Goal: Task Accomplishment & Management: Complete application form

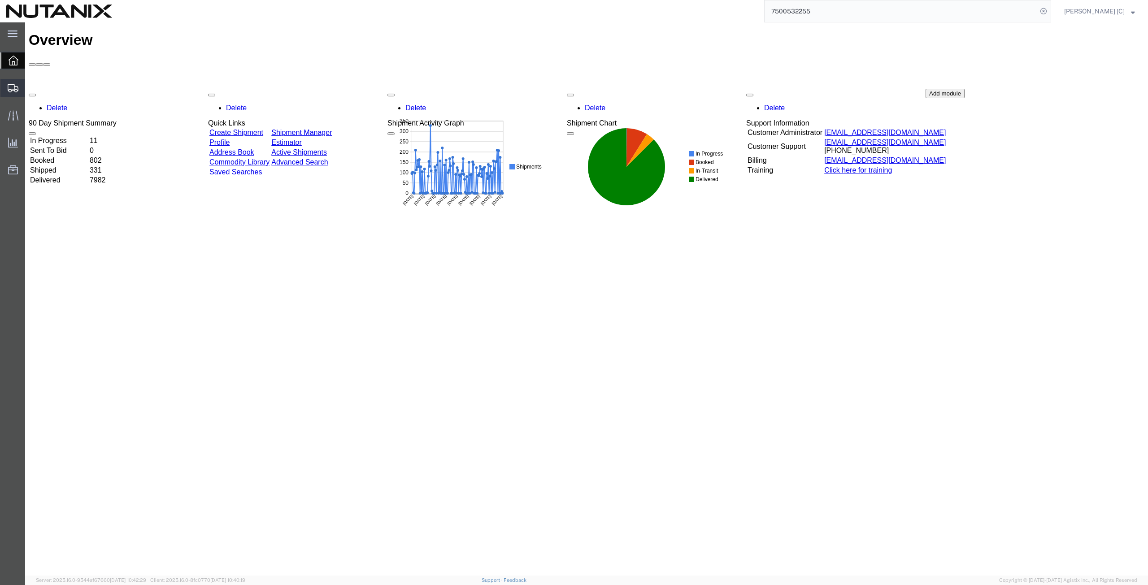
click at [0, 0] on span "Create from Template" at bounding box center [0, 0] width 0 height 0
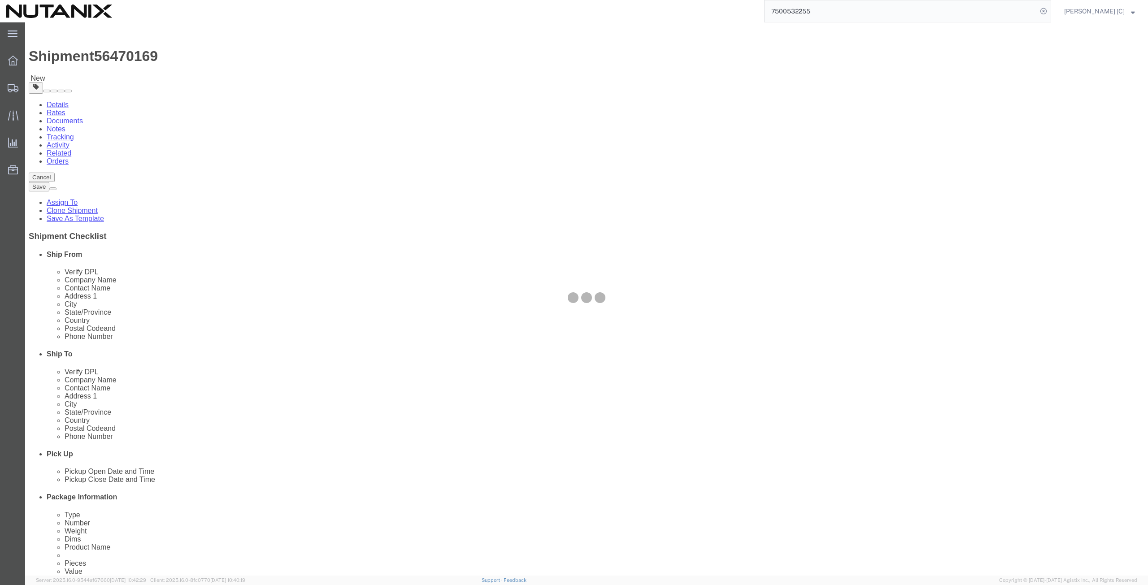
select select
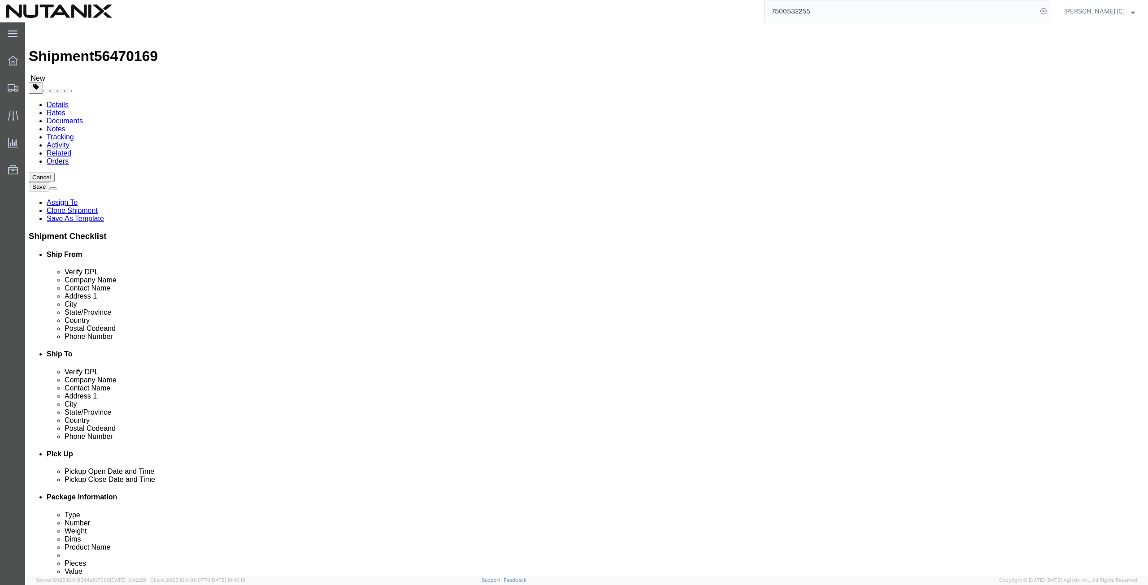
drag, startPoint x: 243, startPoint y: 185, endPoint x: 135, endPoint y: 175, distance: 109.0
click div "Location My Profile Location [GEOGRAPHIC_DATA] - [GEOGRAPHIC_DATA] [GEOGRAPHIC_…"
type input "art"
click p "- Nutanix HQ - ([PERSON_NAME]) [STREET_ADDRESS]"
select select
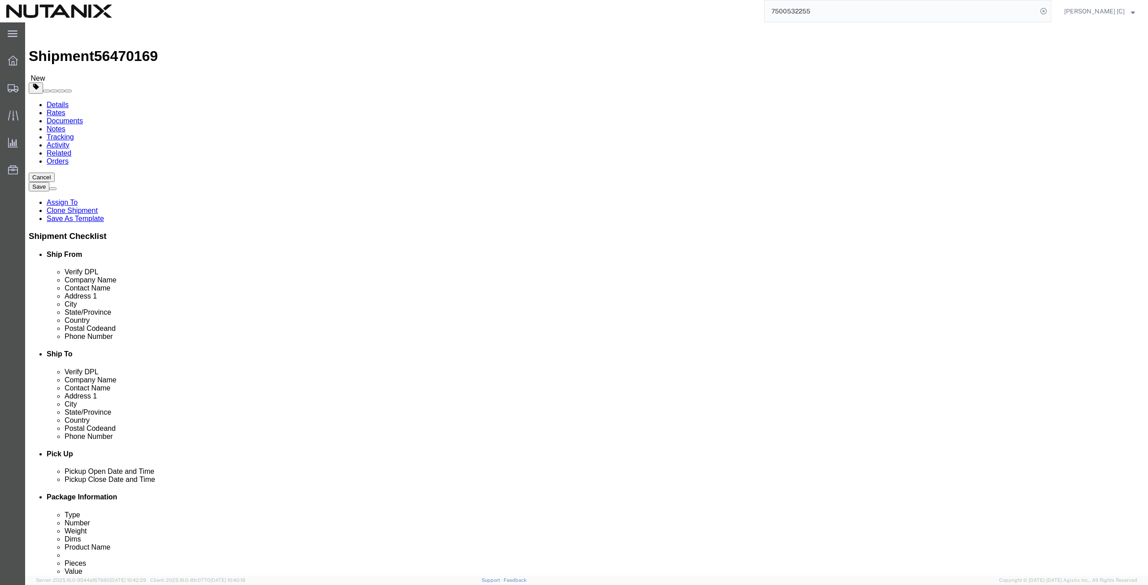
type input "[PERSON_NAME]"
type input "[PHONE_NUMBER]"
type input "[PERSON_NAME][EMAIL_ADDRESS][PERSON_NAME][DOMAIN_NAME]"
select select "CA"
type input "[PERSON_NAME]"
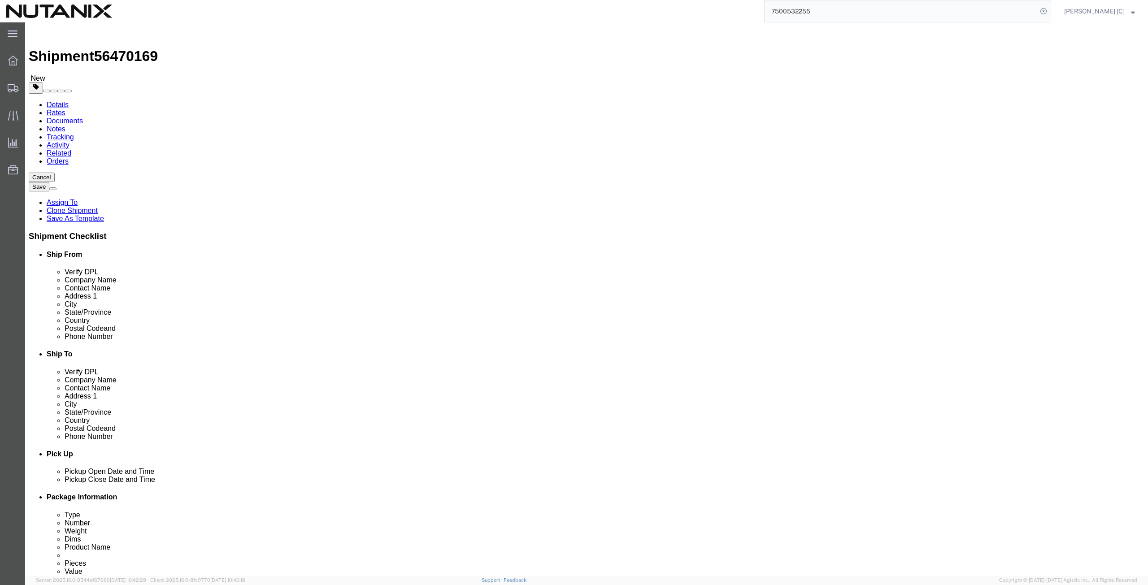
drag, startPoint x: 695, startPoint y: 168, endPoint x: 561, endPoint y: 149, distance: 135.4
click div "Location My Profile Location [GEOGRAPHIC_DATA] - [GEOGRAPHIC_DATA] [GEOGRAPHIC_…"
paste input "[PERSON_NAME]"
type input "[PERSON_NAME]"
drag, startPoint x: 695, startPoint y: 184, endPoint x: 532, endPoint y: 205, distance: 165.1
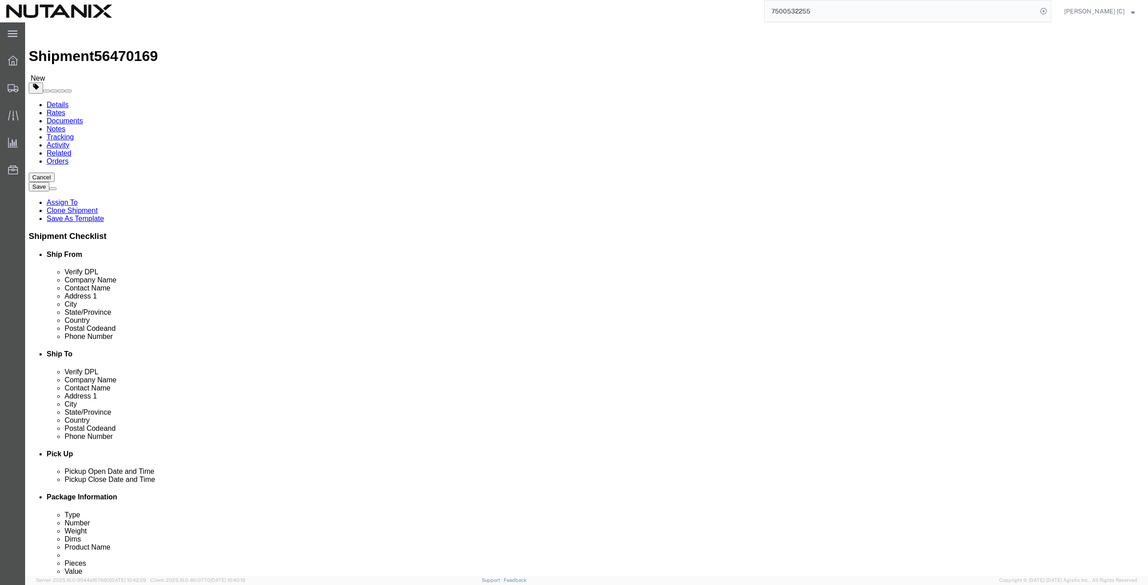
click div "Location My Profile Location [GEOGRAPHIC_DATA] - [GEOGRAPHIC_DATA] [GEOGRAPHIC_…"
paste input "[PERSON_NAME]"
type input "[PERSON_NAME]"
drag, startPoint x: 704, startPoint y: 202, endPoint x: 487, endPoint y: 222, distance: 217.0
click div "Location My Profile Location [GEOGRAPHIC_DATA] - [GEOGRAPHIC_DATA] [GEOGRAPHIC_…"
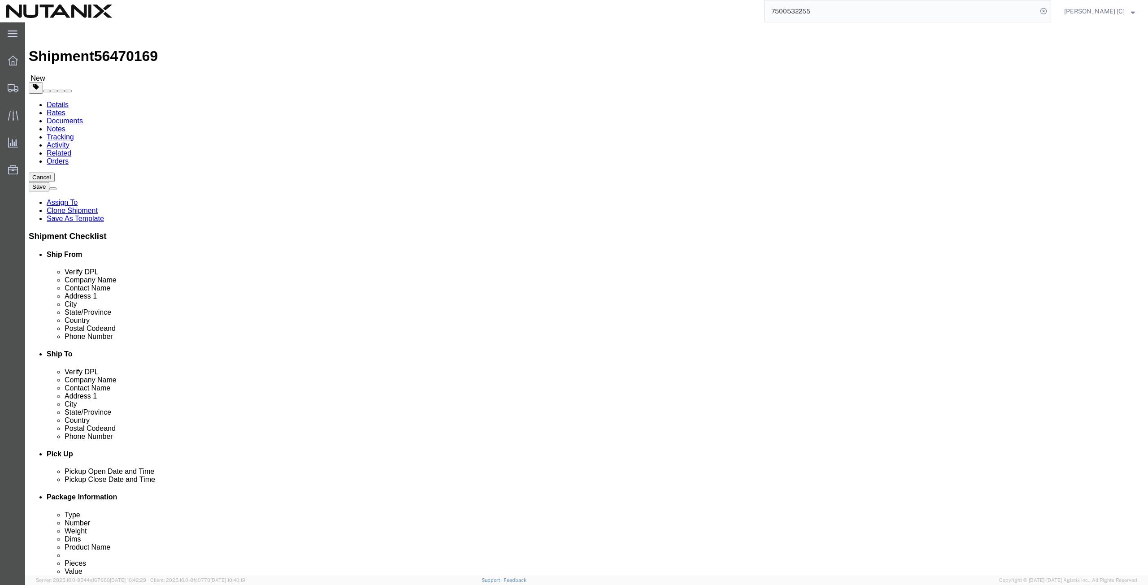
paste input "[STREET_ADDRESS]"
click input "[STREET_ADDRESS]"
type input "2000 S St"
select select
click input "text"
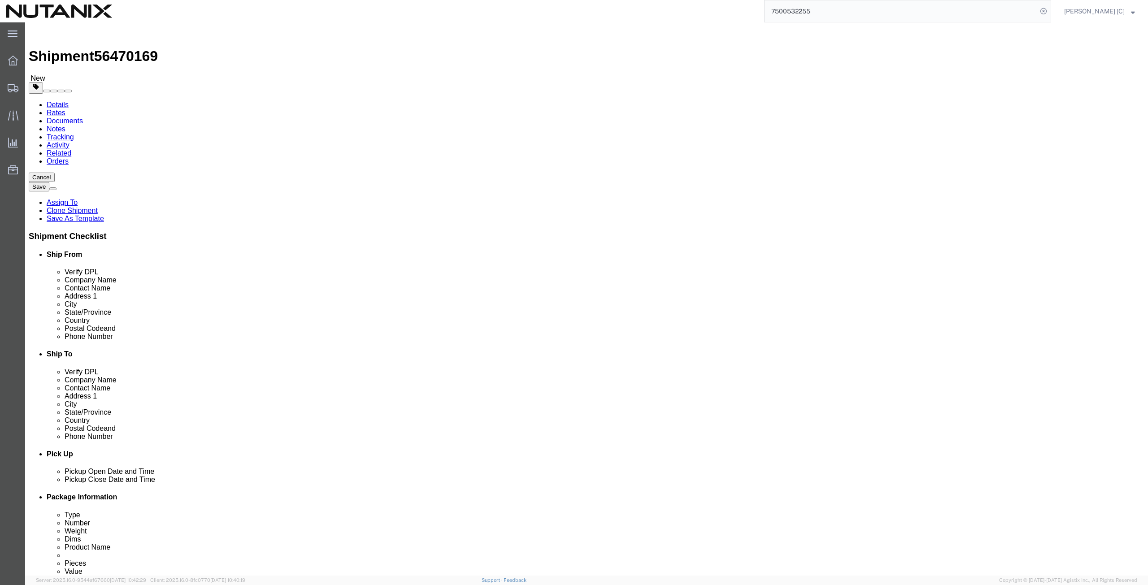
paste input "Apt 3"
type input "Apt 3"
drag, startPoint x: 677, startPoint y: 238, endPoint x: 580, endPoint y: 236, distance: 96.4
click div "City Nesconset"
paste input "[GEOGRAPHIC_DATA]"
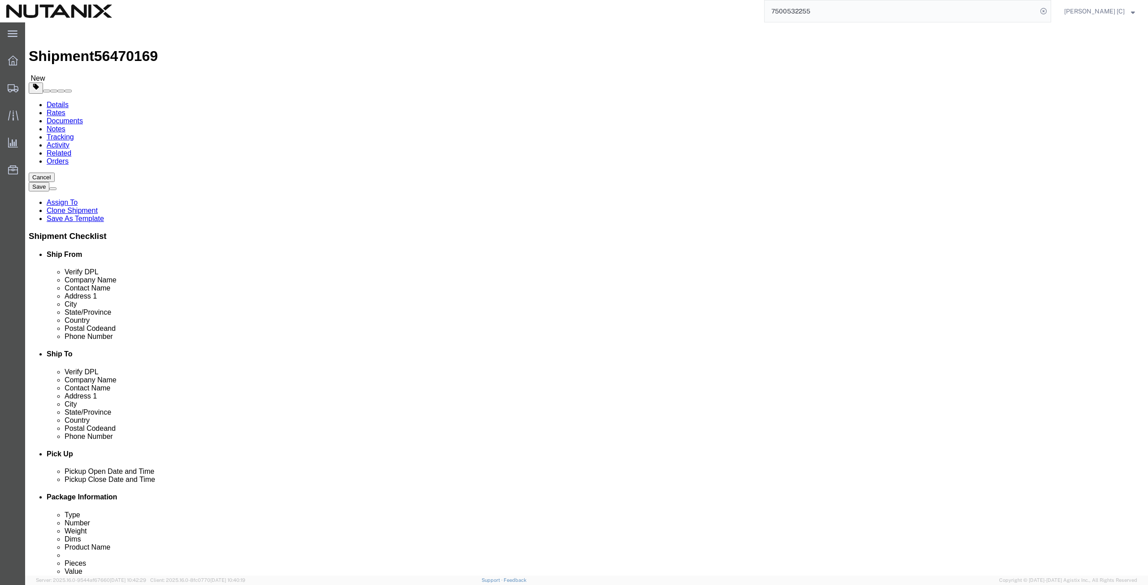
type input "[GEOGRAPHIC_DATA]"
select select
type input "cal"
select select
select select "CA"
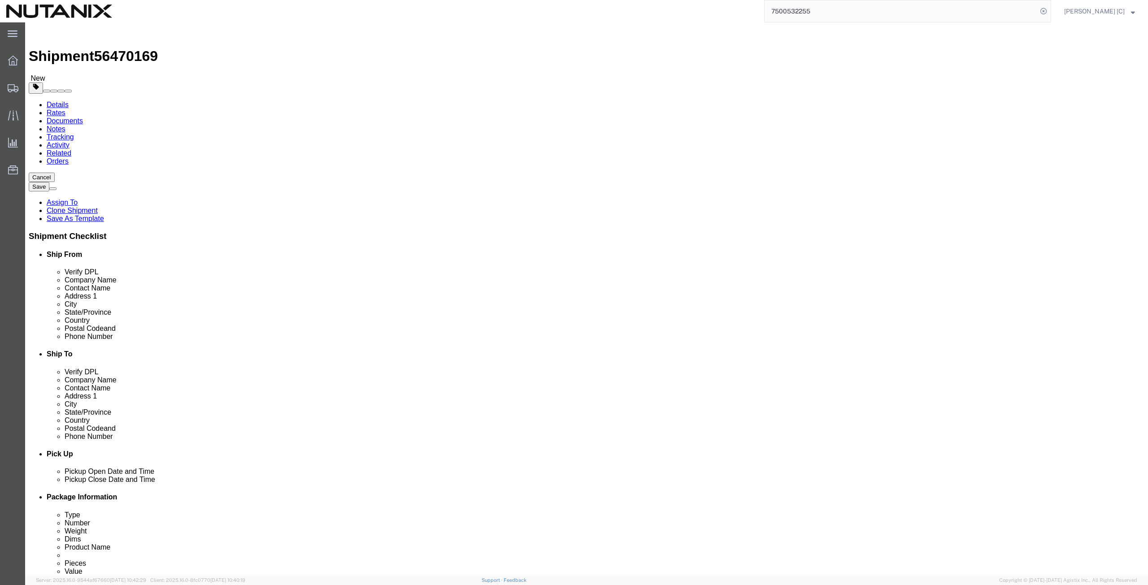
drag, startPoint x: 665, startPoint y: 284, endPoint x: 597, endPoint y: 289, distance: 67.9
click div "Postal Code 11767"
paste input "95811"
type input "95811"
select select
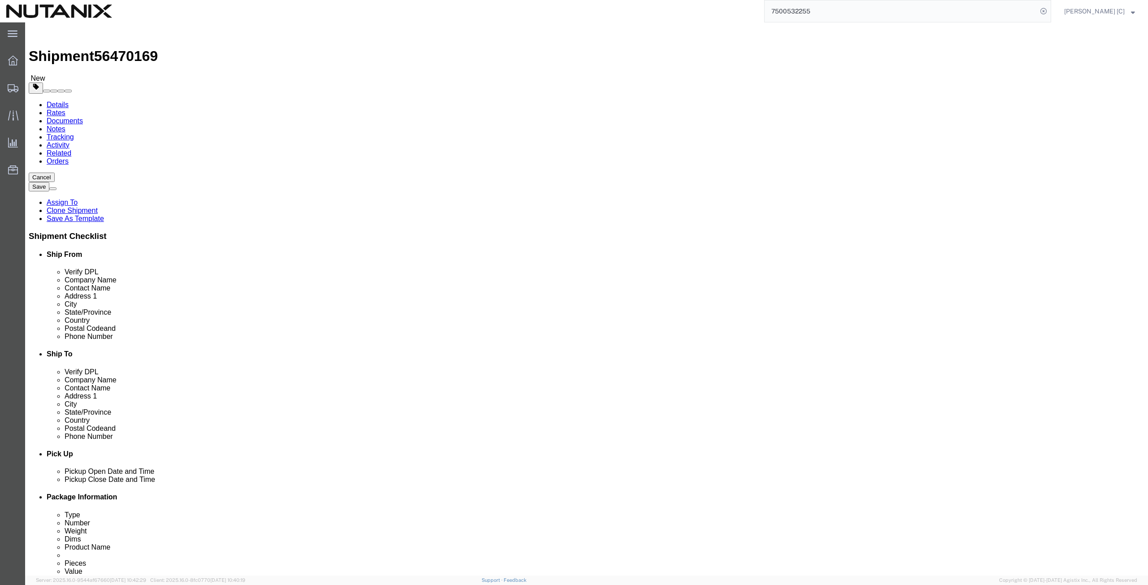
drag, startPoint x: 710, startPoint y: 299, endPoint x: 540, endPoint y: 313, distance: 170.5
click div "Phone Number [PHONE_NUMBER]"
paste input "408) 6288268"
type input "[PHONE_NUMBER]"
drag, startPoint x: 721, startPoint y: 319, endPoint x: 580, endPoint y: 316, distance: 140.8
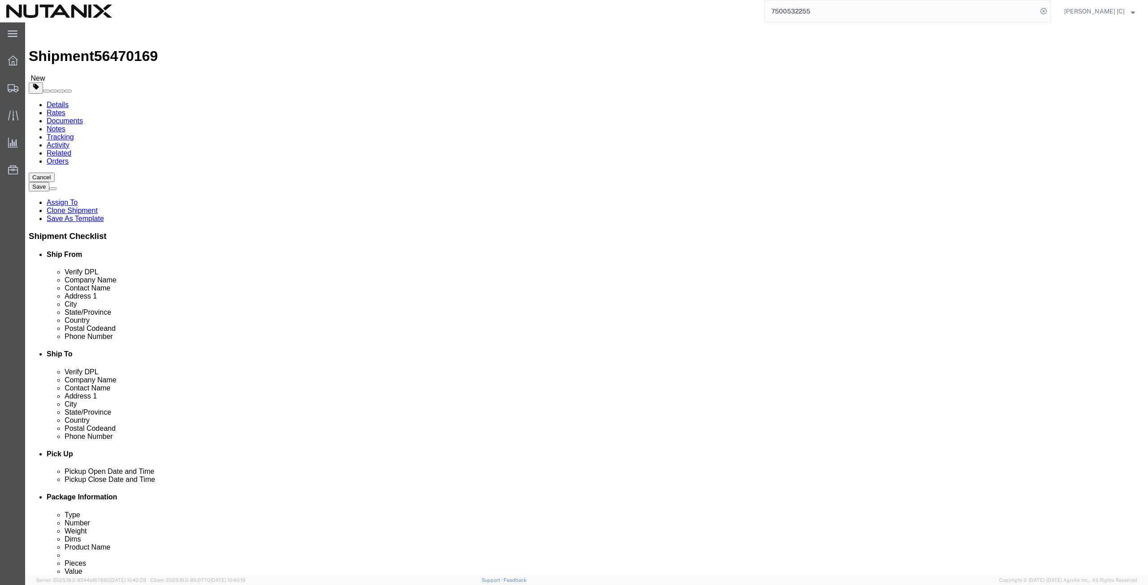
click div "Email [EMAIL_ADDRESS][DOMAIN_NAME]"
paste input "emwilson2235"
type input "[EMAIL_ADDRESS][DOMAIN_NAME]"
click input "checkbox"
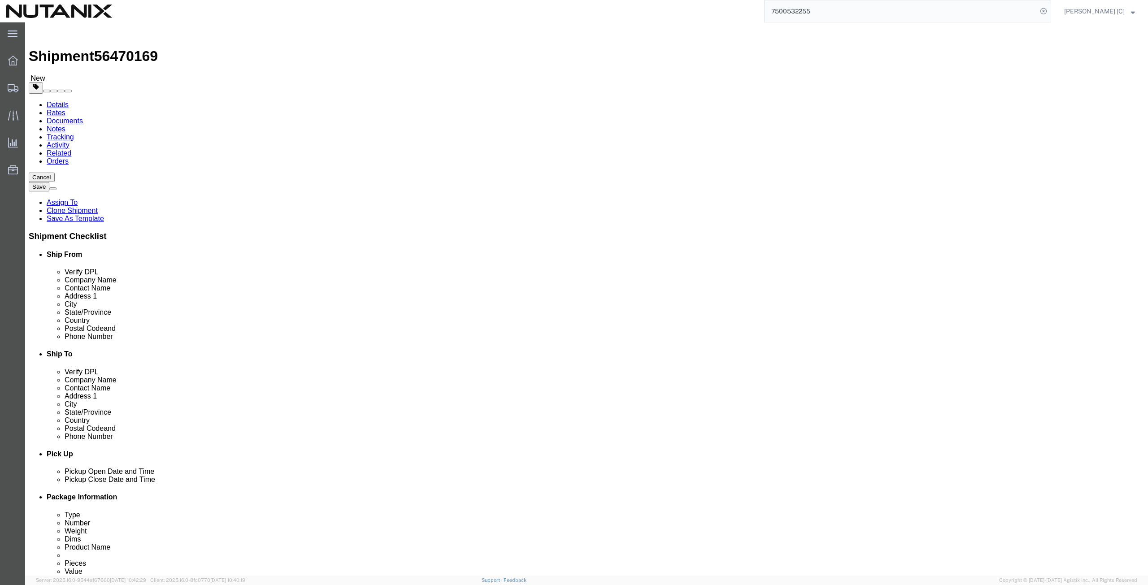
checkbox input "true"
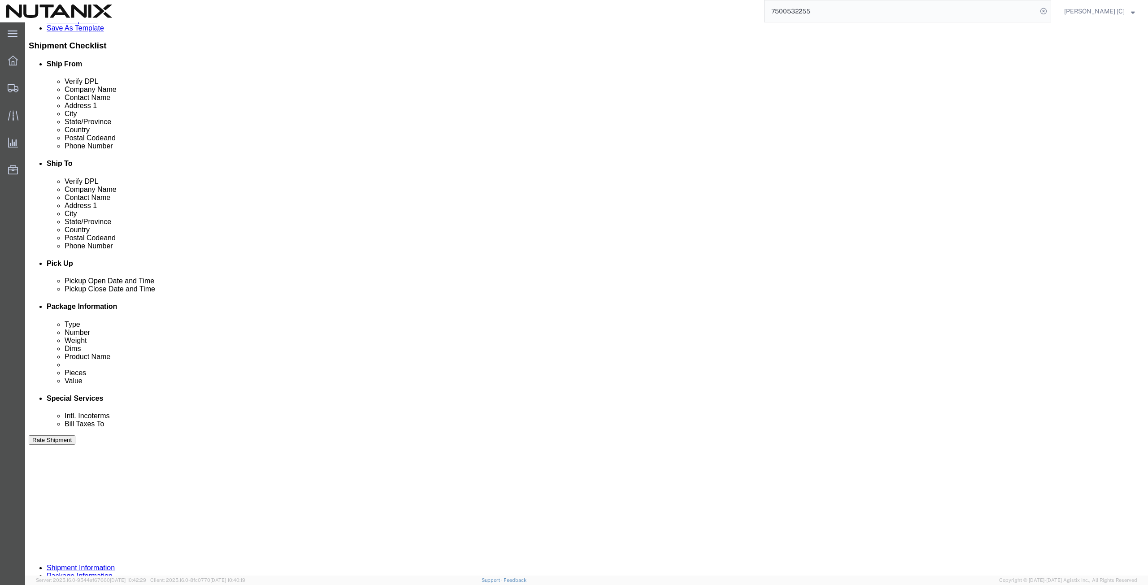
scroll to position [217, 0]
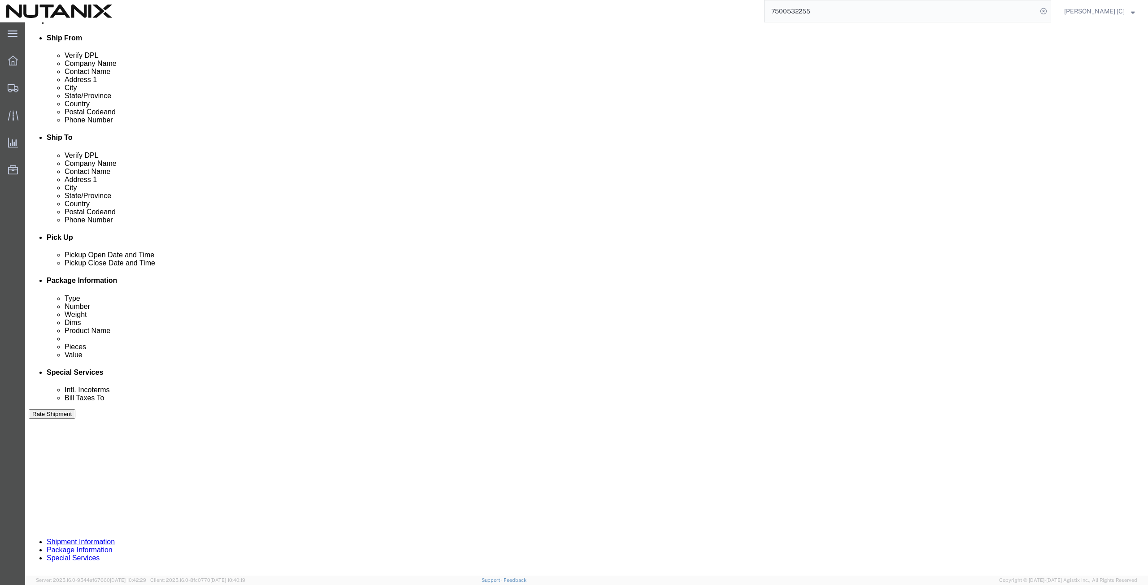
click button "Continue"
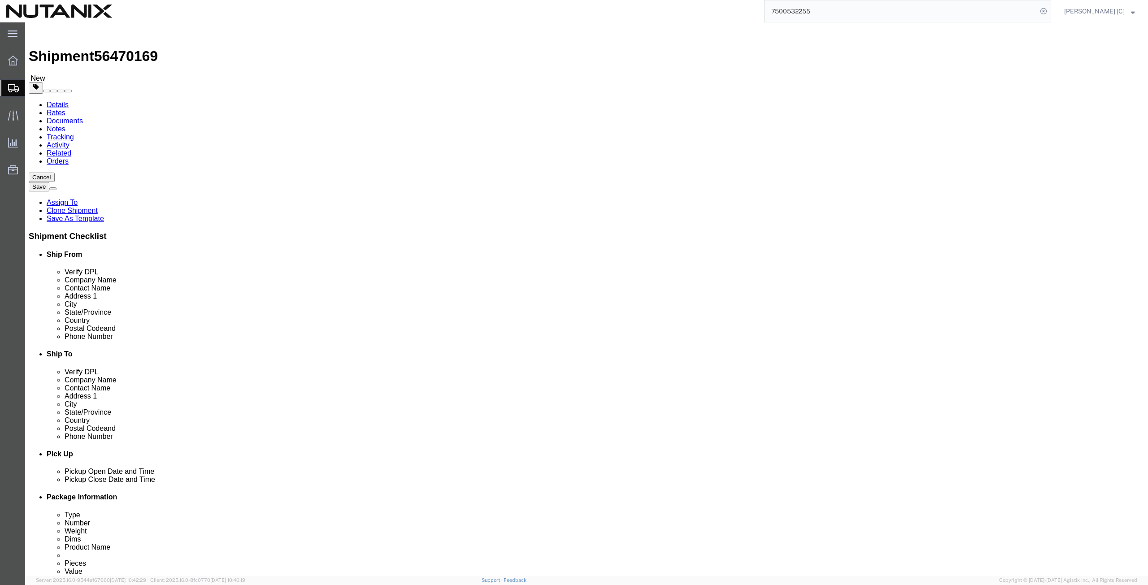
click button "Continue"
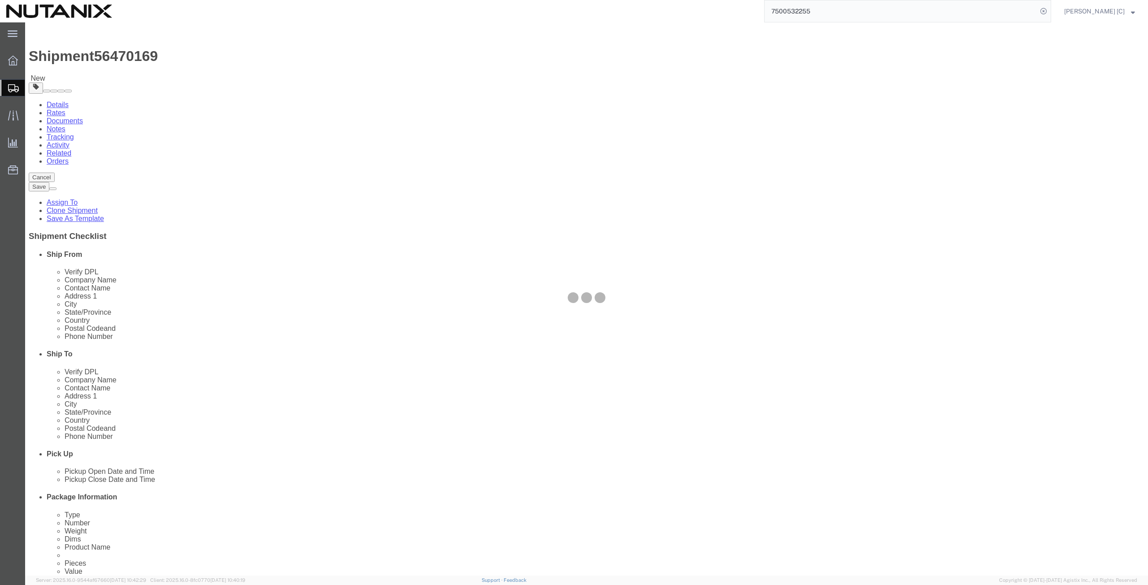
select select
select select "COSTCENTER"
select select "59656"
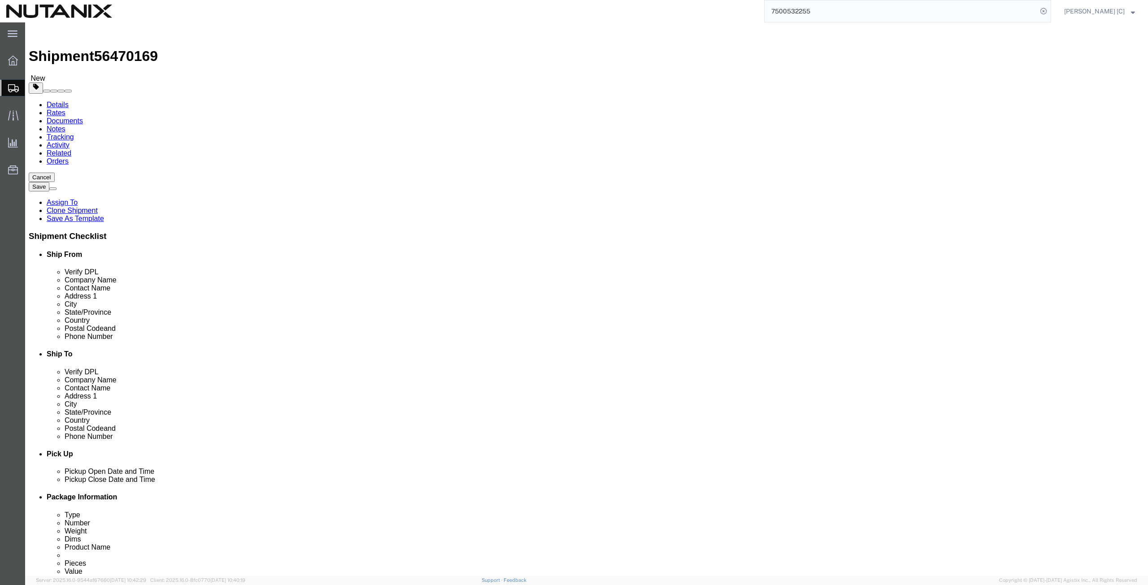
select select "12"
click button "Rate Shipment"
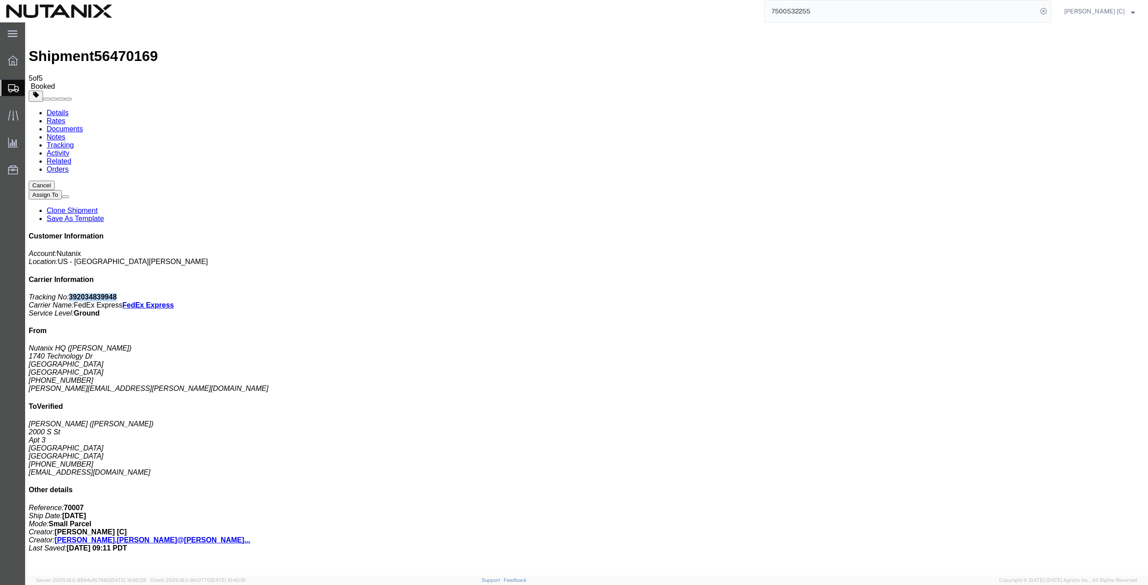
drag, startPoint x: 1070, startPoint y: 135, endPoint x: 1022, endPoint y: 139, distance: 47.7
click at [1022, 293] on p "Tracking No: 392034839948 Carrier Name: FedEx Express FedEx Express Service Lev…" at bounding box center [587, 305] width 1116 height 24
copy b "392034839948"
drag, startPoint x: 526, startPoint y: 196, endPoint x: 519, endPoint y: 203, distance: 10.2
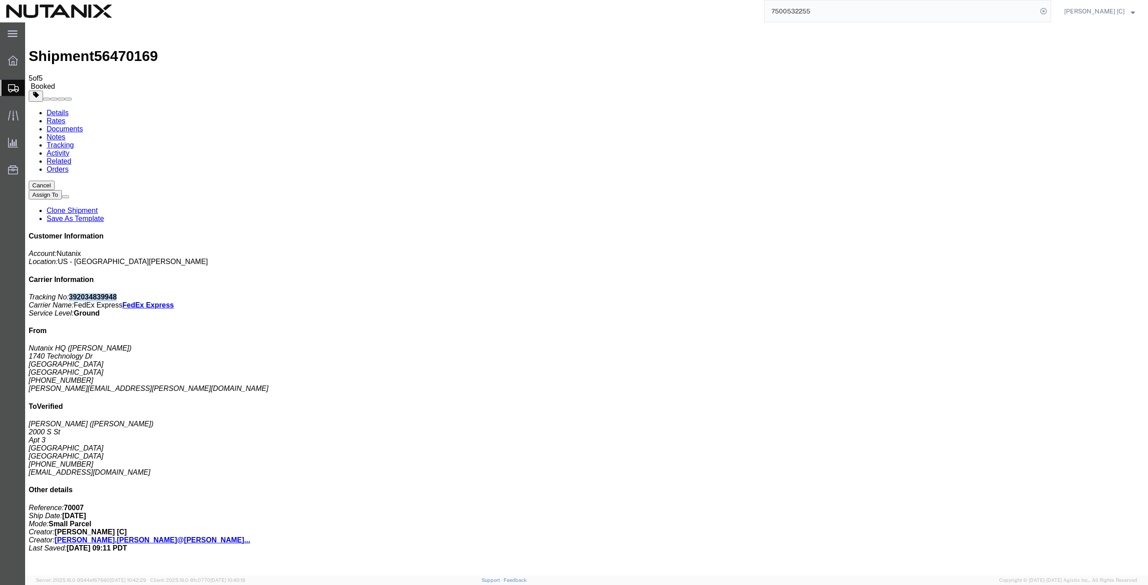
click at [0, 0] on span "Create from Template" at bounding box center [0, 0] width 0 height 0
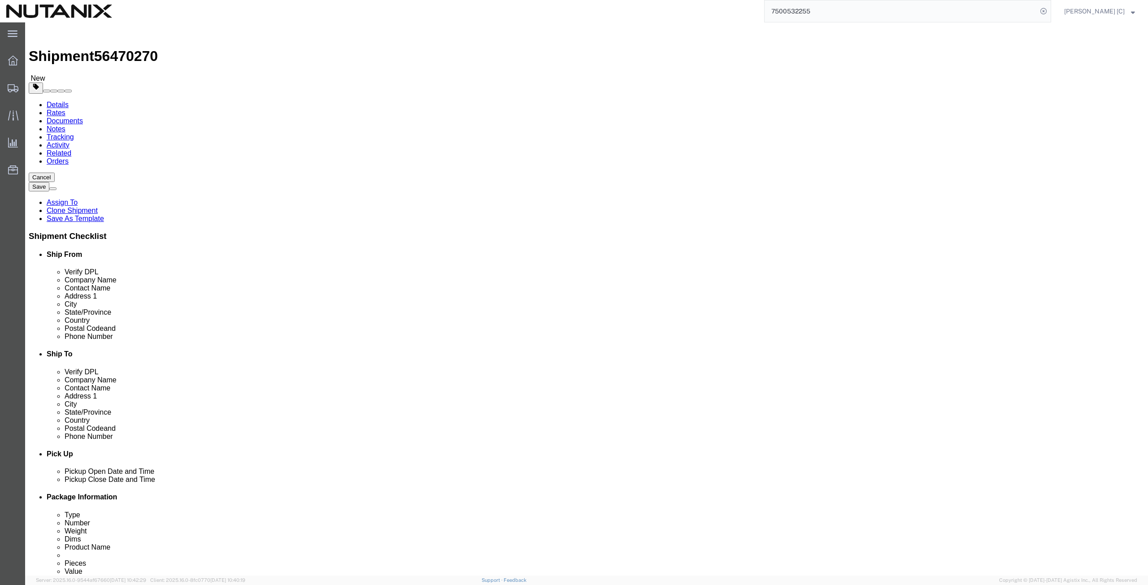
drag, startPoint x: 232, startPoint y: 185, endPoint x: -19, endPoint y: 208, distance: 251.6
click html "Shipment 56470270 New Details Rates Documents Notes Tracking Activity Related O…"
type input "art"
click p "- Nutanix HQ - ([PERSON_NAME]) [STREET_ADDRESS]"
type input "[PHONE_NUMBER]"
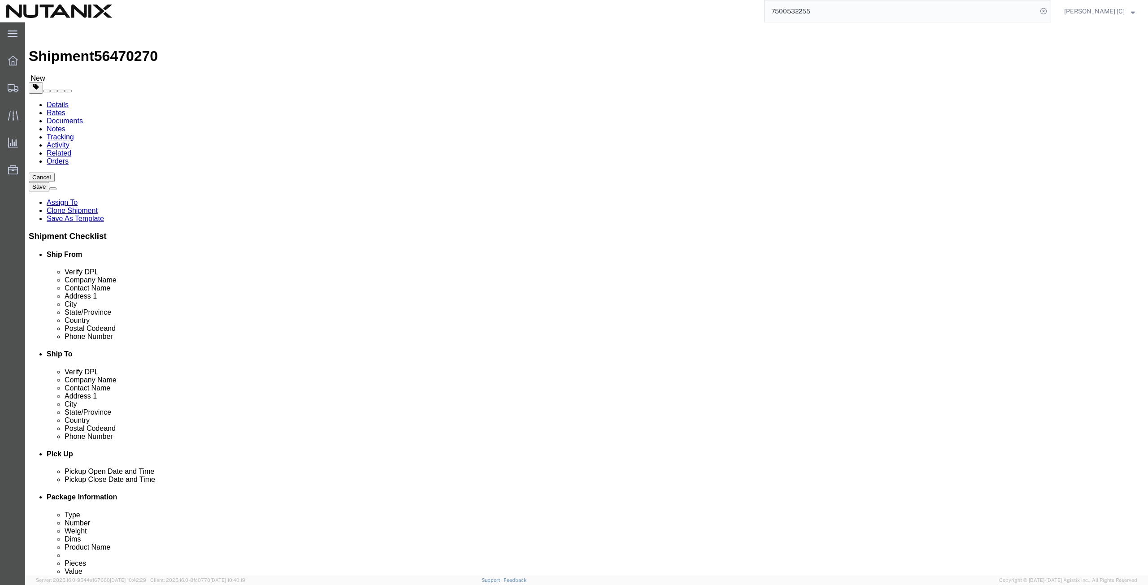
type input "[PERSON_NAME][EMAIL_ADDRESS][PERSON_NAME][DOMAIN_NAME]"
select select "CA"
type input "[PERSON_NAME]"
drag, startPoint x: 704, startPoint y: 169, endPoint x: 403, endPoint y: 181, distance: 302.0
click div "Ship From Location Location Select Select My Profile Location [GEOGRAPHIC_DATA]…"
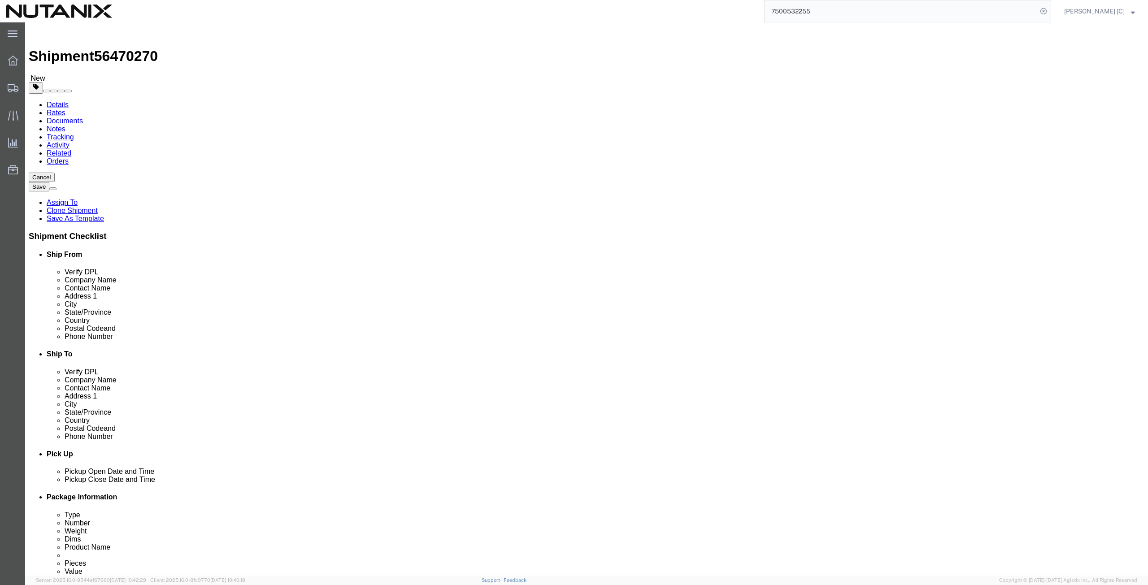
paste input "[PERSON_NAME] Banks"
type input "[PERSON_NAME] Banks"
drag, startPoint x: 714, startPoint y: 184, endPoint x: 213, endPoint y: 211, distance: 502.0
click div
drag, startPoint x: 699, startPoint y: 179, endPoint x: 560, endPoint y: 204, distance: 141.6
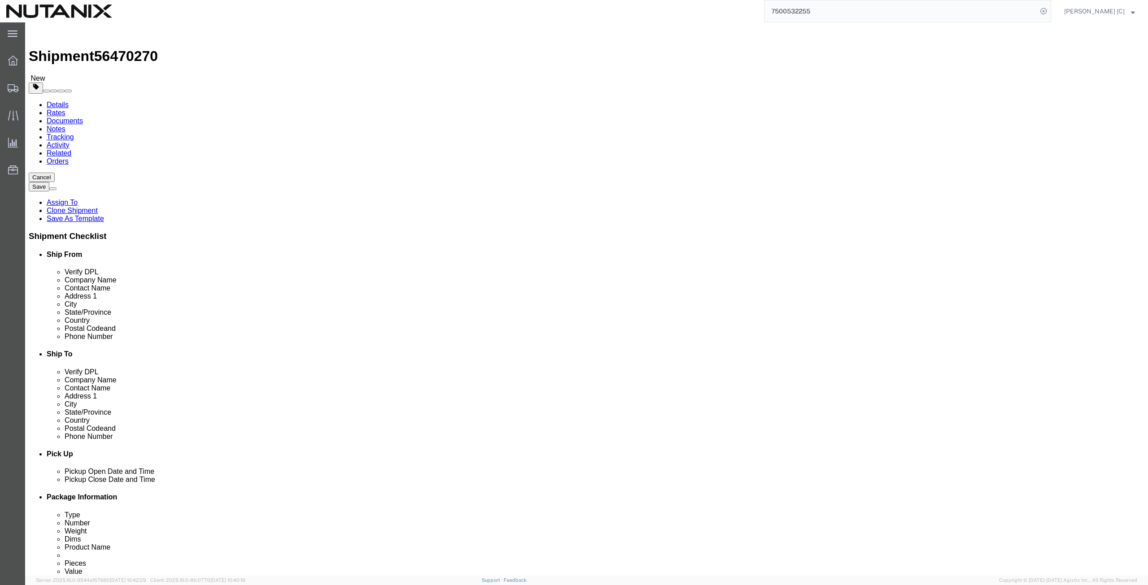
click div "Location Select Select My Profile Location [GEOGRAPHIC_DATA] - [GEOGRAPHIC_DATA…"
paste input "[PERSON_NAME] Banks"
type input "[PERSON_NAME] Banks"
drag, startPoint x: 556, startPoint y: 220, endPoint x: 420, endPoint y: 232, distance: 136.4
click div "Ship From Location Location Select Select My Profile Location [GEOGRAPHIC_DATA]…"
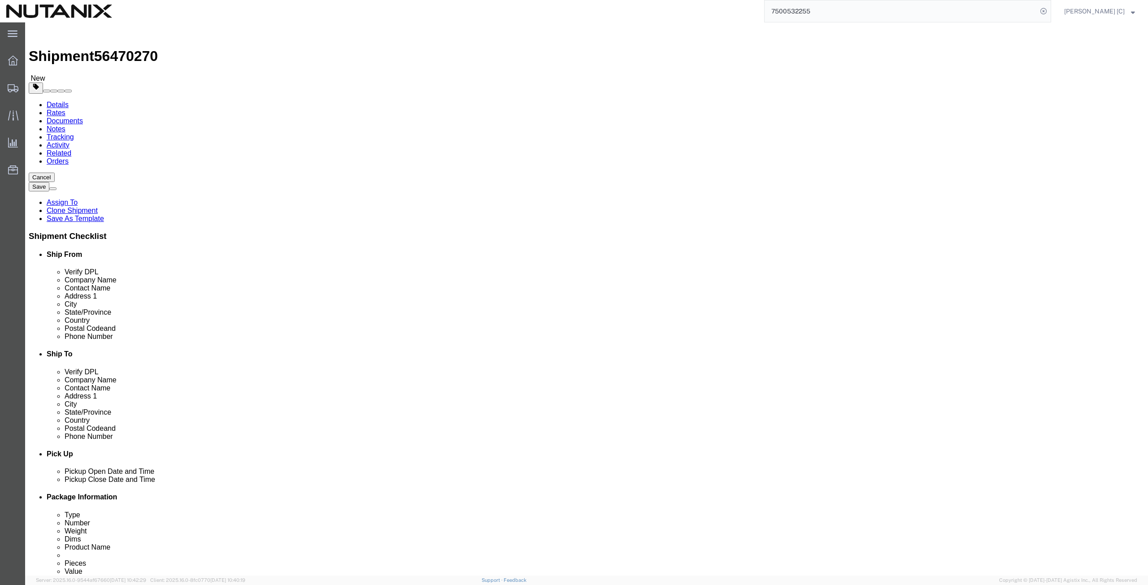
paste input "[STREET_ADDRESS]"
type input "[STREET_ADDRESS]"
drag, startPoint x: 661, startPoint y: 239, endPoint x: 582, endPoint y: 227, distance: 79.3
click div "City Nesconset"
paste input "[GEOGRAPHIC_DATA]"
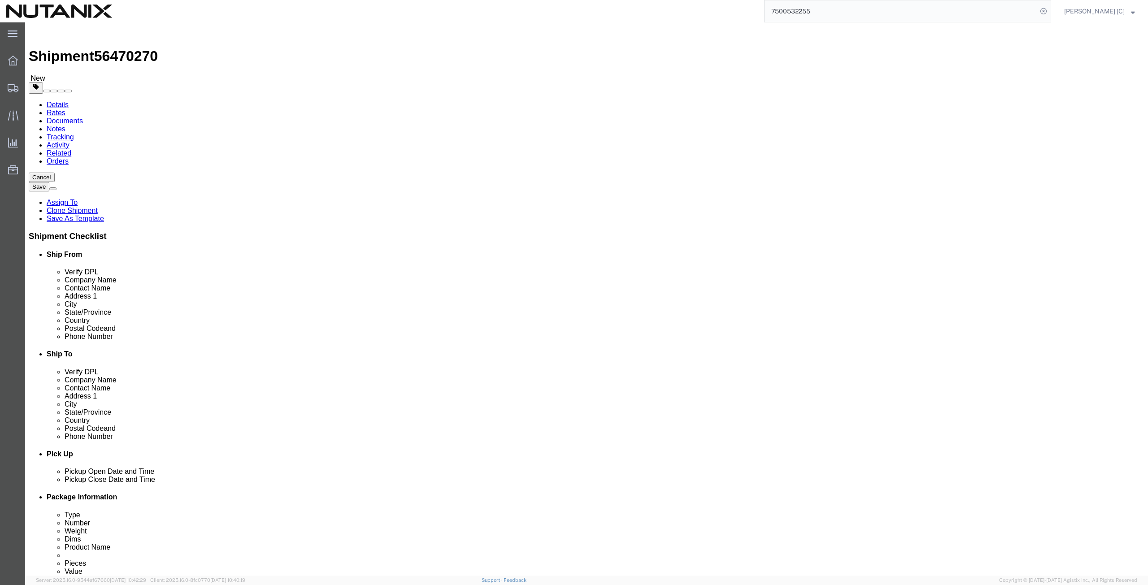
type input "[GEOGRAPHIC_DATA]"
drag, startPoint x: 677, startPoint y: 249, endPoint x: 612, endPoint y: 262, distance: 66.3
type input "geor"
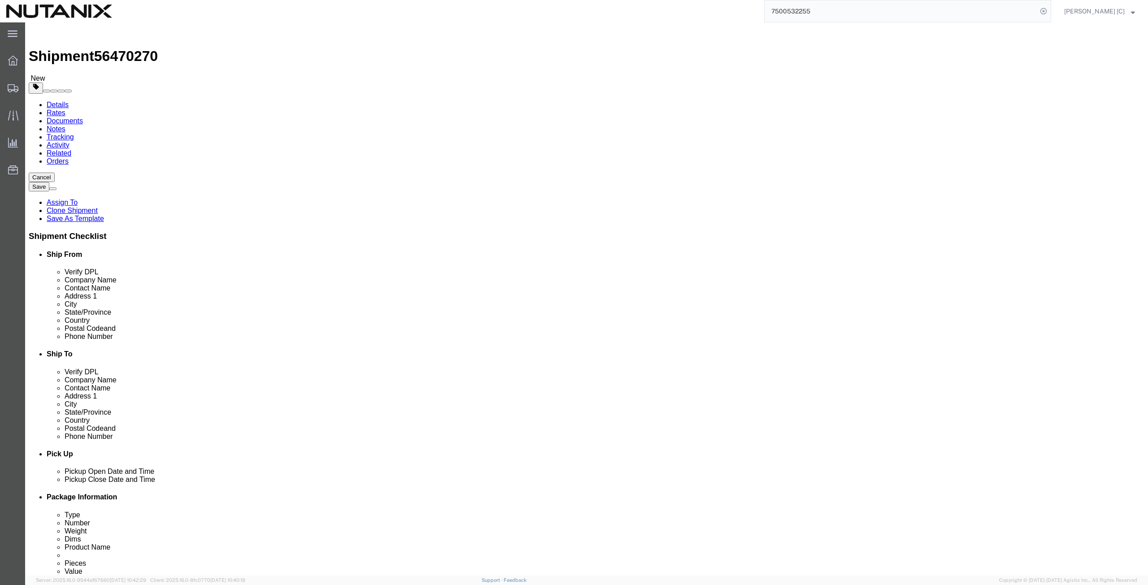
drag, startPoint x: 672, startPoint y: 286, endPoint x: 554, endPoint y: 280, distance: 117.6
click div "Location Select Select My Profile Location [GEOGRAPHIC_DATA] - [GEOGRAPHIC_DATA…"
paste input "30114"
type input "30114"
drag, startPoint x: 716, startPoint y: 302, endPoint x: 603, endPoint y: 291, distance: 113.9
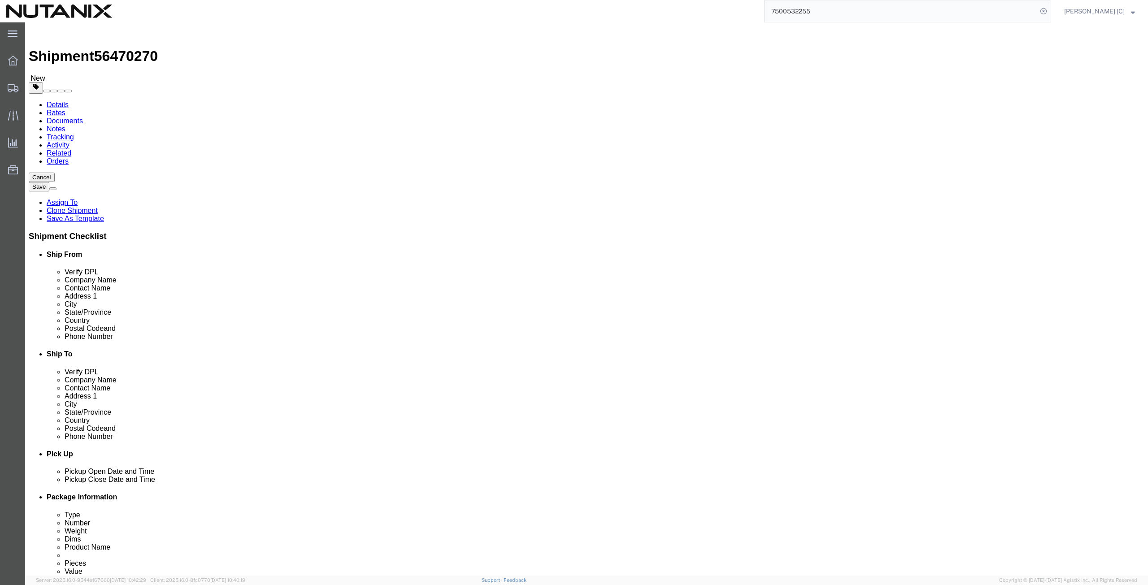
click div "Location Select Select My Profile Location [GEOGRAPHIC_DATA] - [GEOGRAPHIC_DATA…"
paste input "[PHONE_NUMBER]"
type input "[PHONE_NUMBER]"
drag, startPoint x: 721, startPoint y: 324, endPoint x: 545, endPoint y: 343, distance: 176.8
click div "Location Select Select My Profile Location [GEOGRAPHIC_DATA] - [GEOGRAPHIC_DATA…"
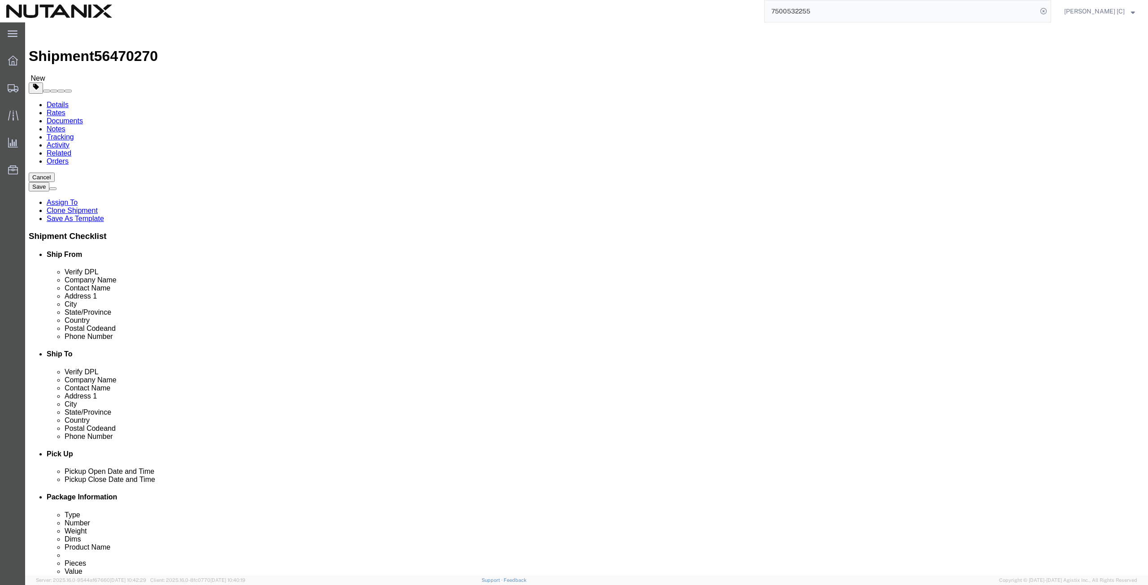
paste input "[PERSON_NAME][EMAIL_ADDRESS][DOMAIN_NAME]"
type input "[PERSON_NAME][EMAIL_ADDRESS][DOMAIN_NAME]"
click input "checkbox"
checkbox input "true"
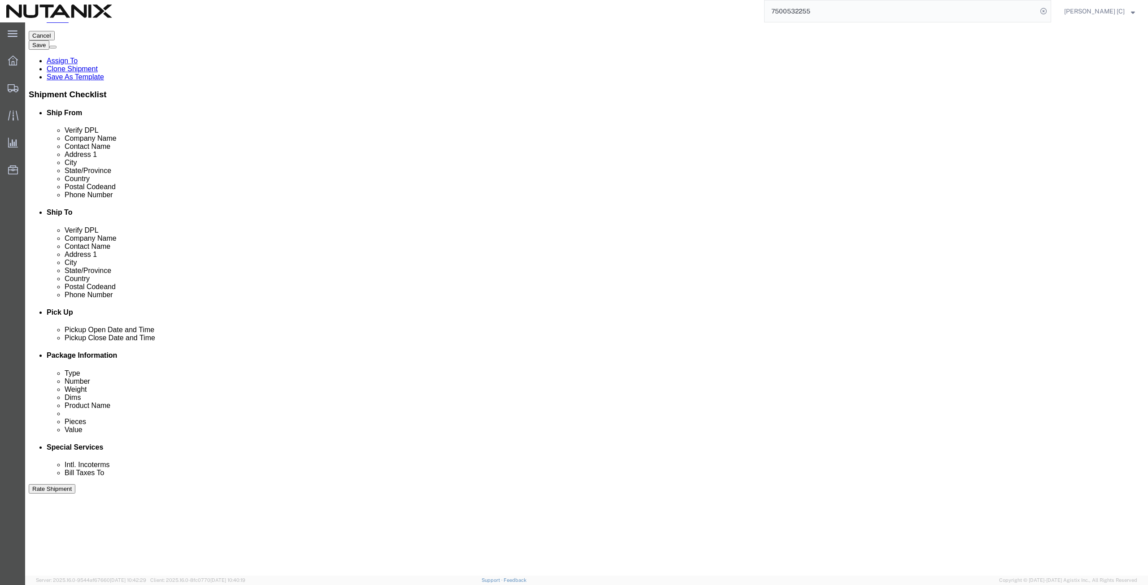
scroll to position [217, 0]
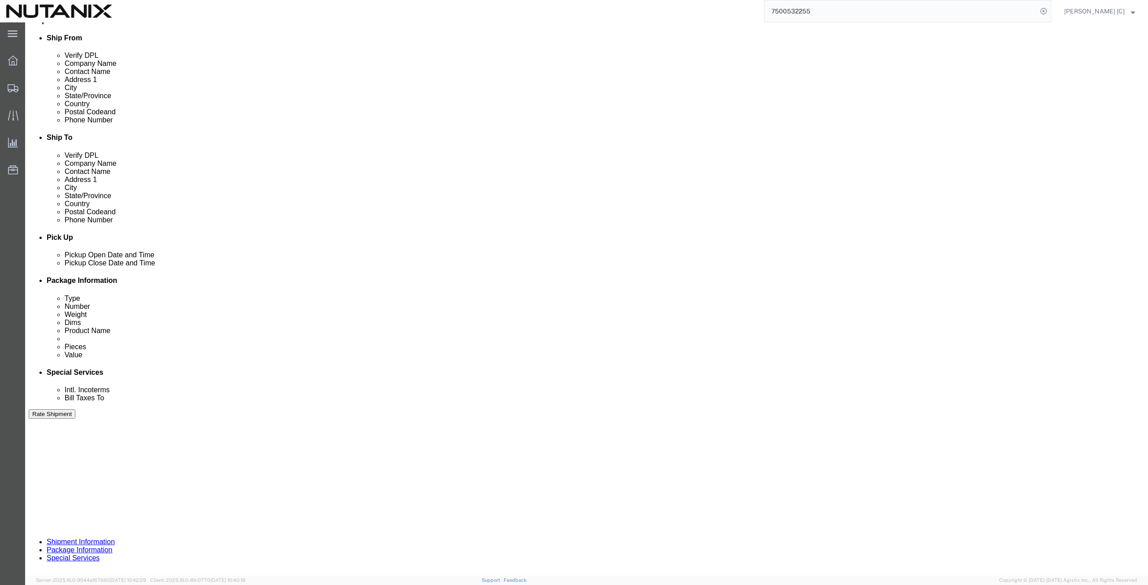
click button "Continue"
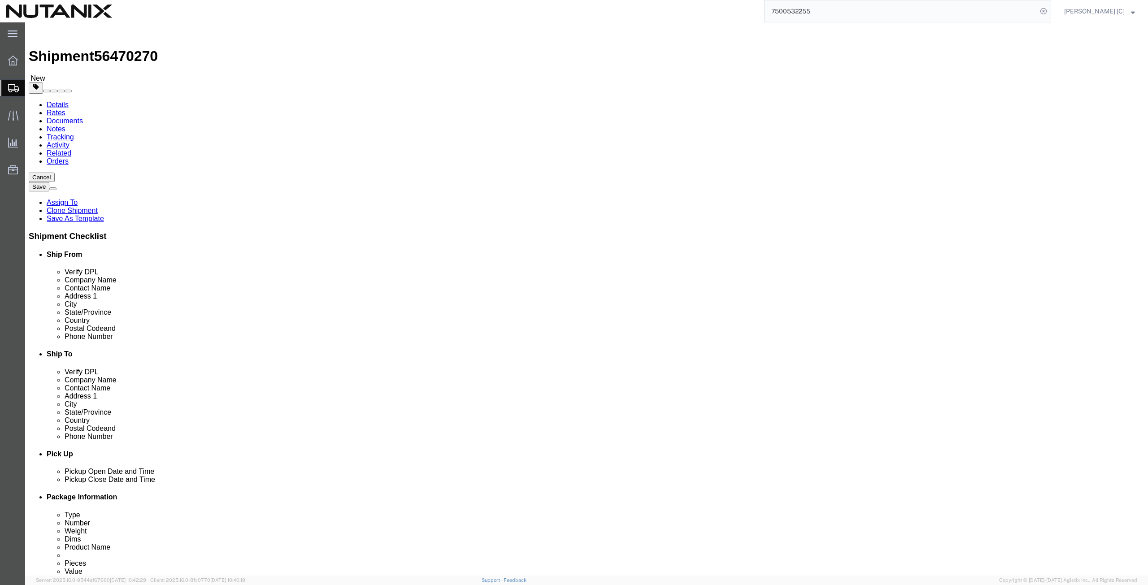
click button "Continue"
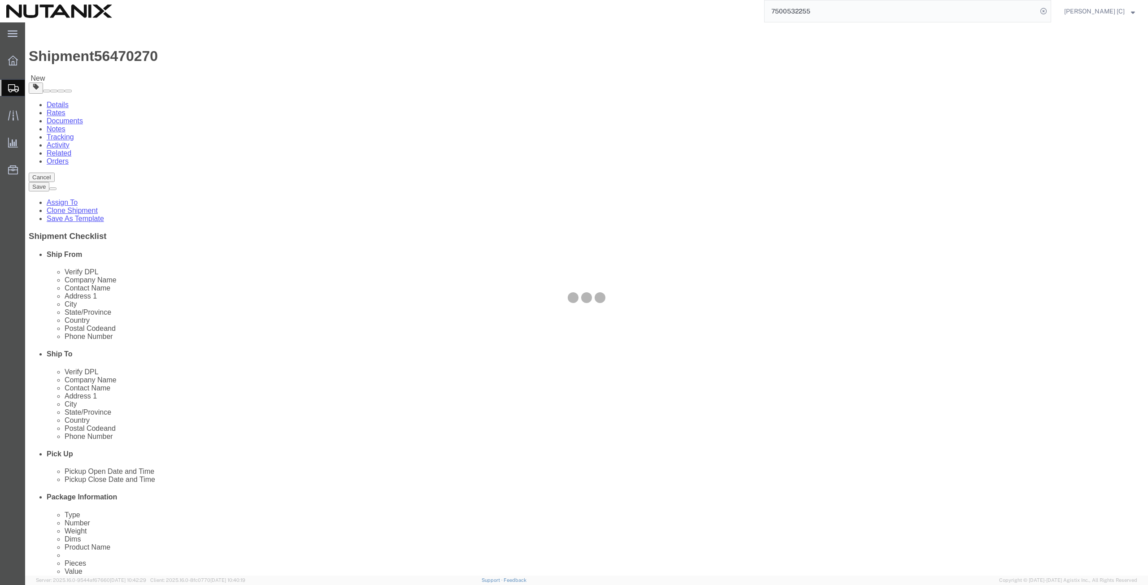
select select
select select "COSTCENTER"
select select "59656"
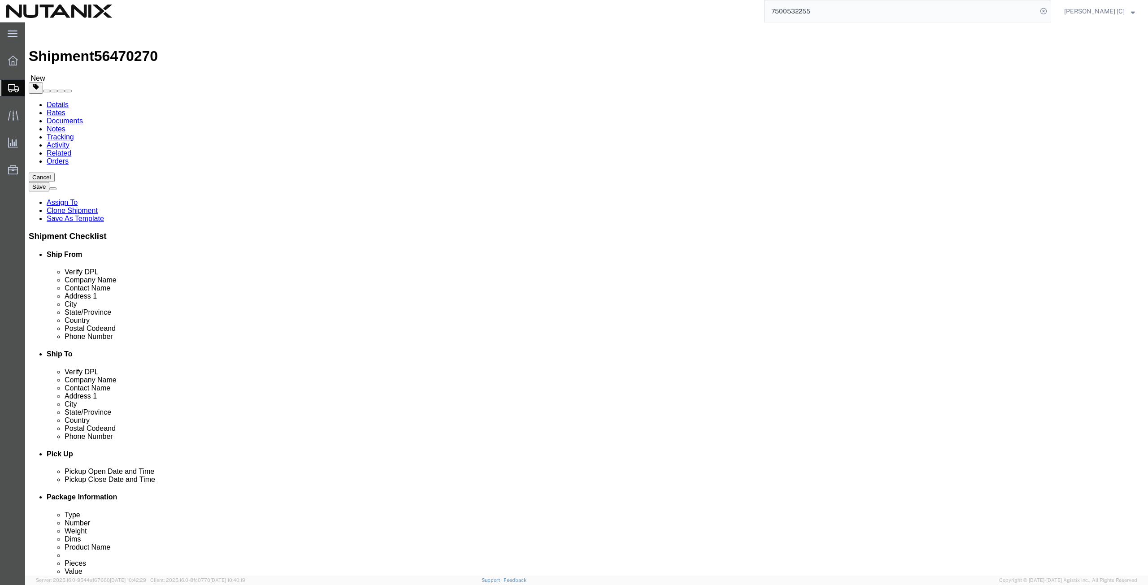
scroll to position [104, 0]
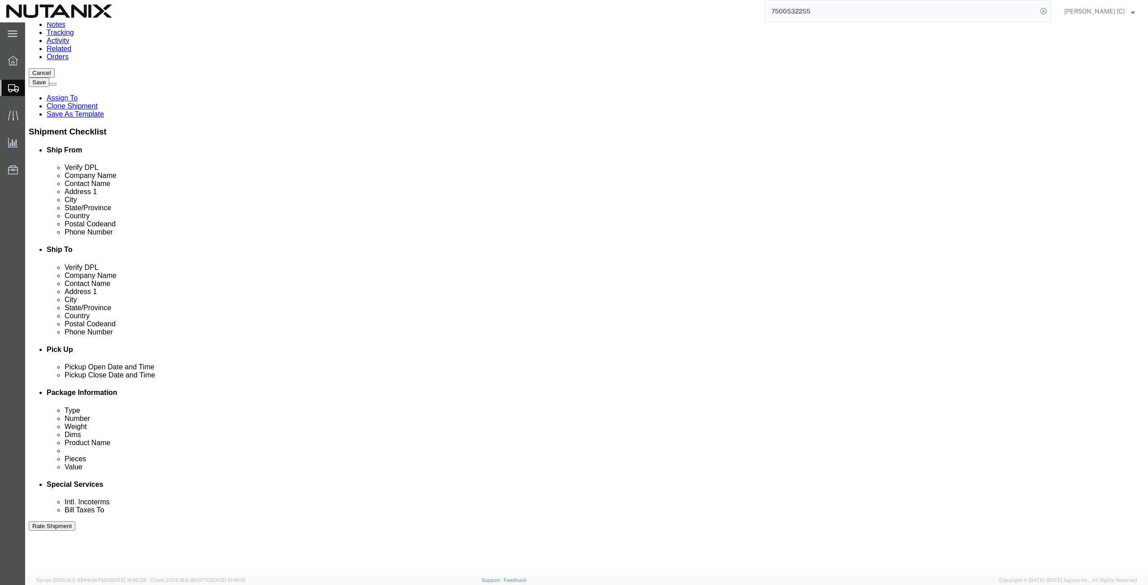
click input "Return Label Required"
checkbox input "false"
select select
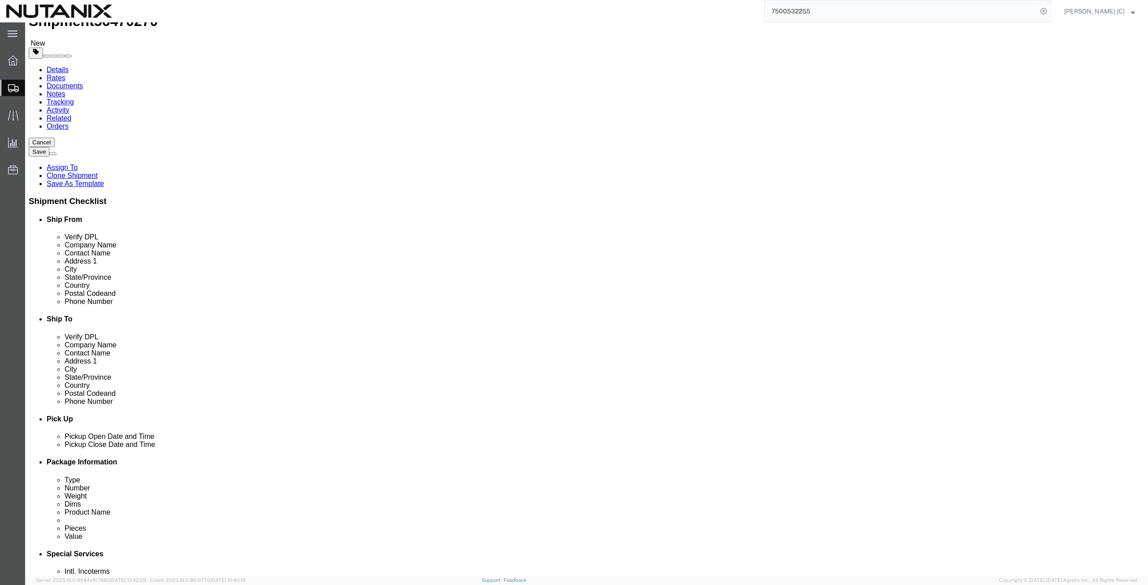
scroll to position [0, 0]
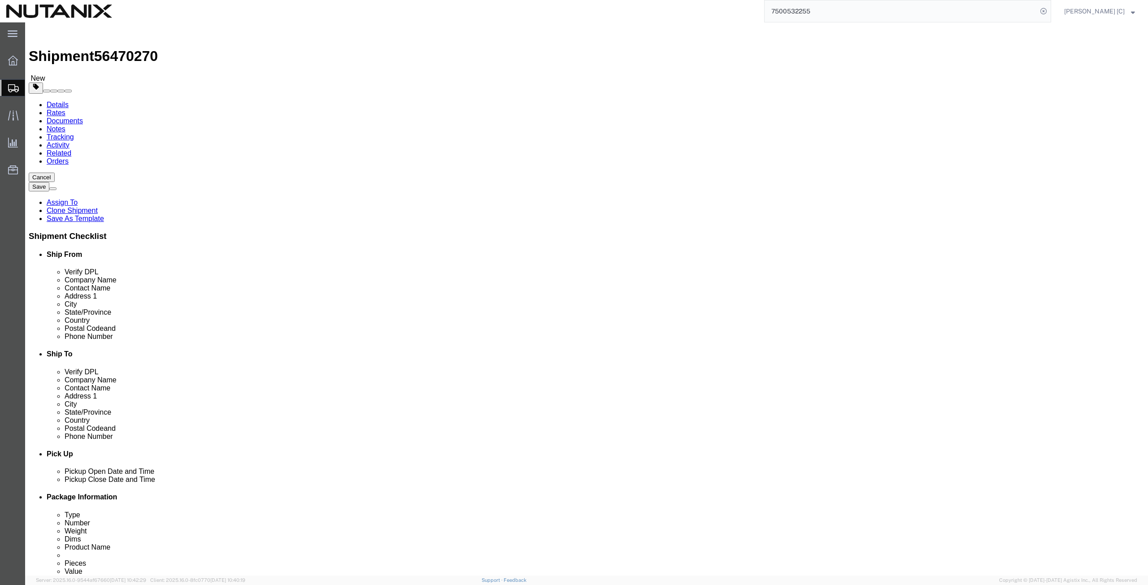
click icon
click link "Shipment Information"
click icon
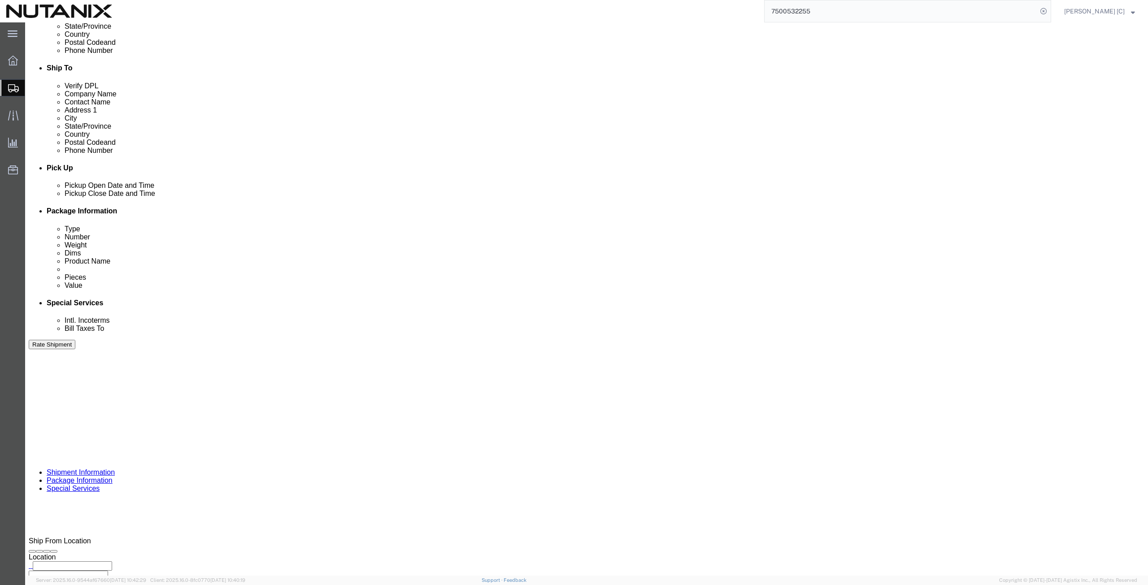
scroll to position [312, 0]
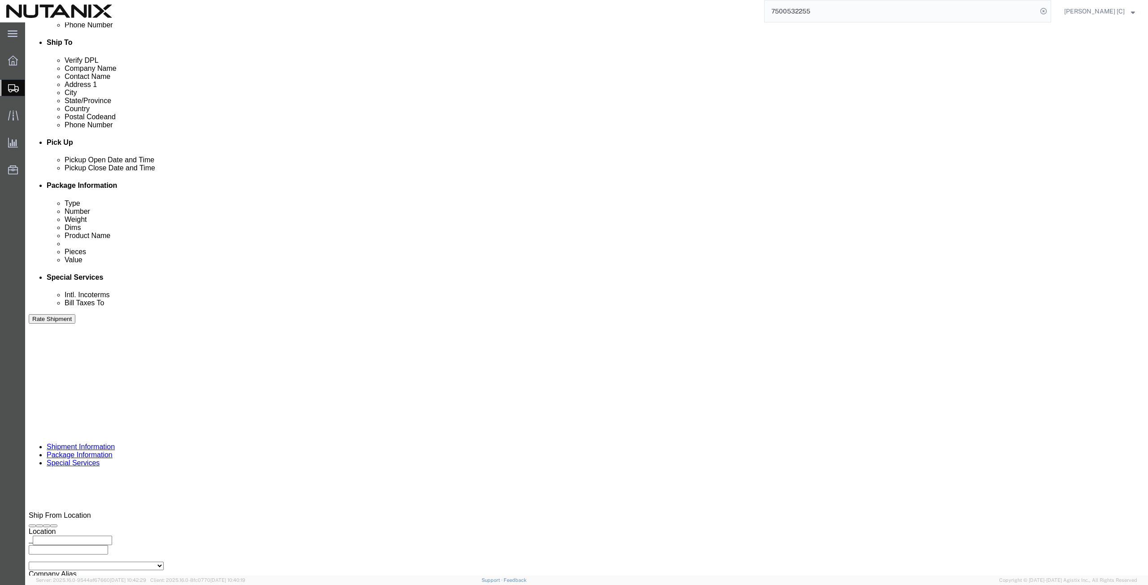
click button "Rate Shipment"
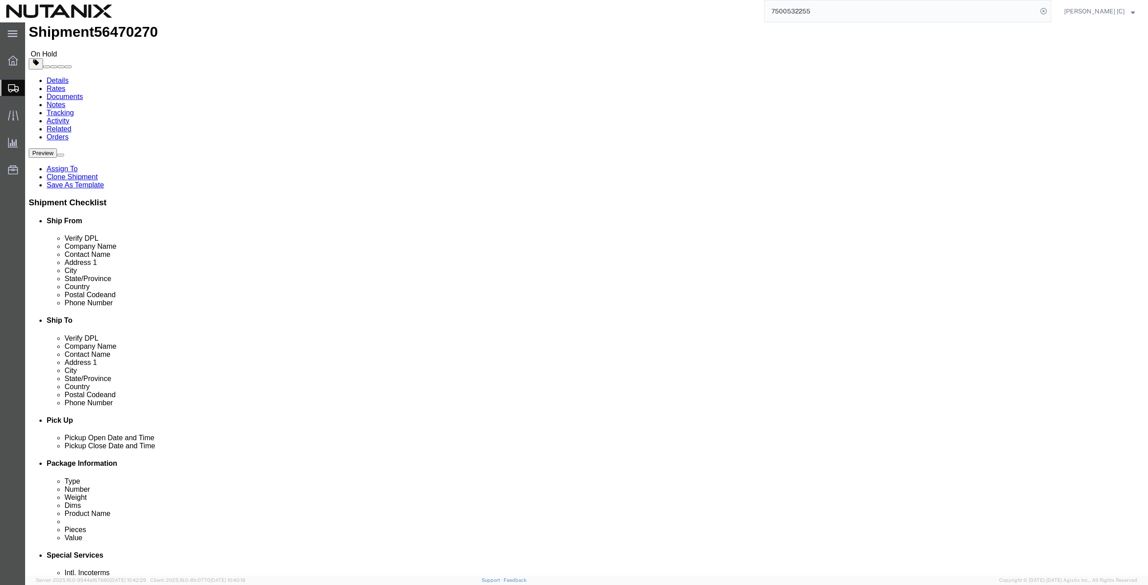
scroll to position [0, 0]
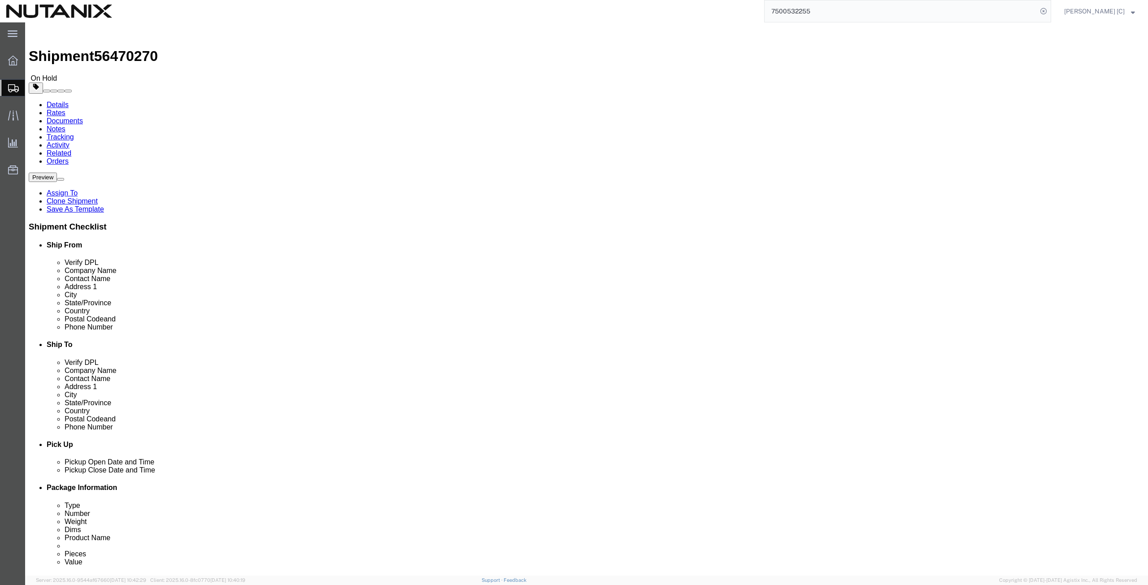
click button "Rate Shipment"
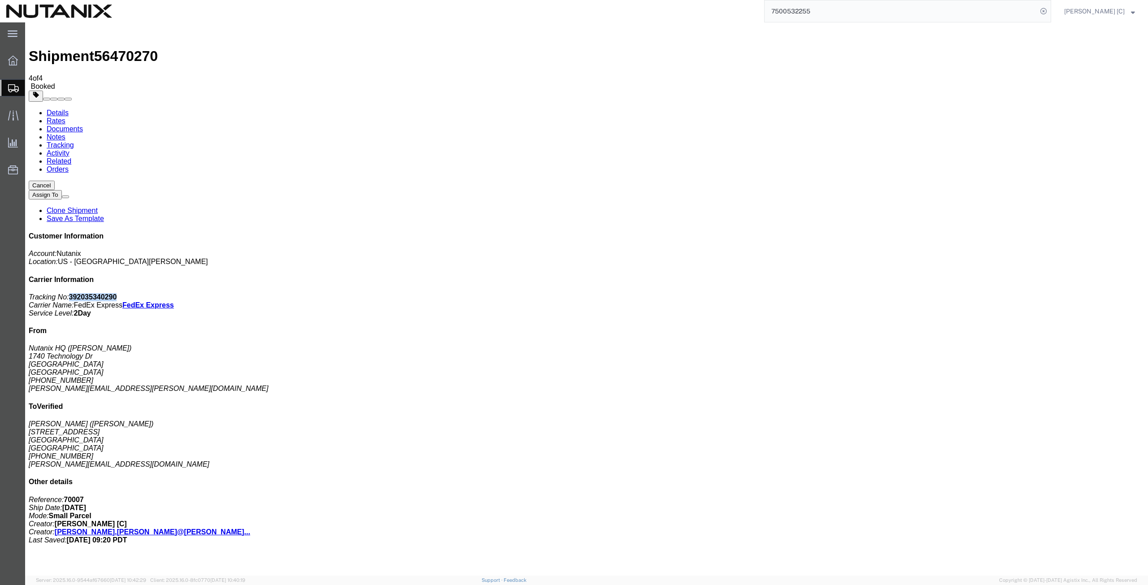
drag, startPoint x: 1068, startPoint y: 140, endPoint x: 1021, endPoint y: 137, distance: 47.2
click at [1021, 293] on p "Tracking No: 392035340290 Carrier Name: FedEx Express FedEx Express Service Lev…" at bounding box center [587, 305] width 1116 height 24
copy b "392035340290"
click at [0, 0] on span "Create from Template" at bounding box center [0, 0] width 0 height 0
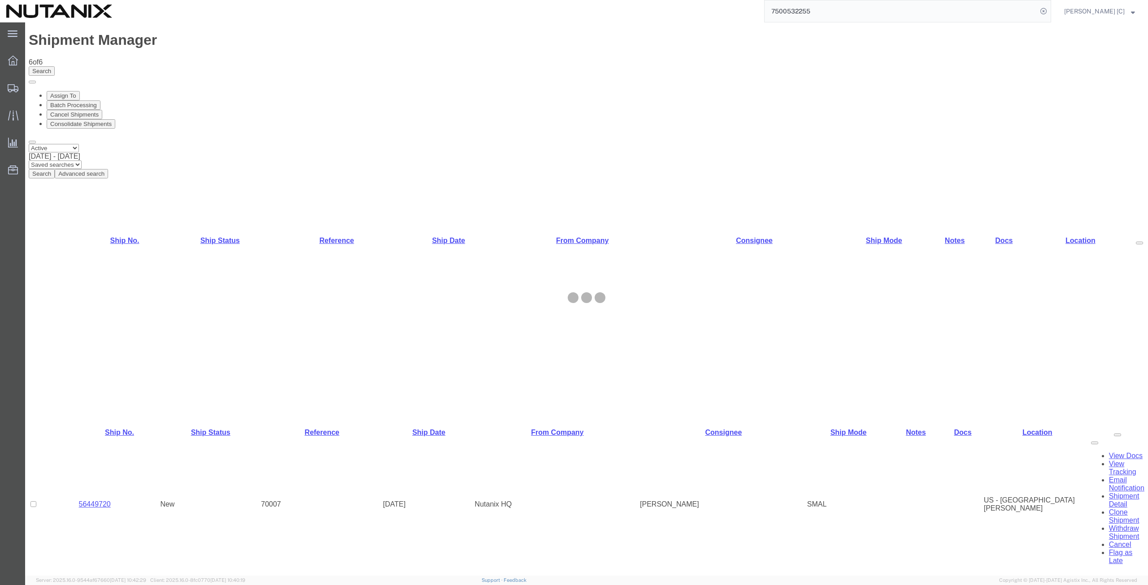
select select "46554"
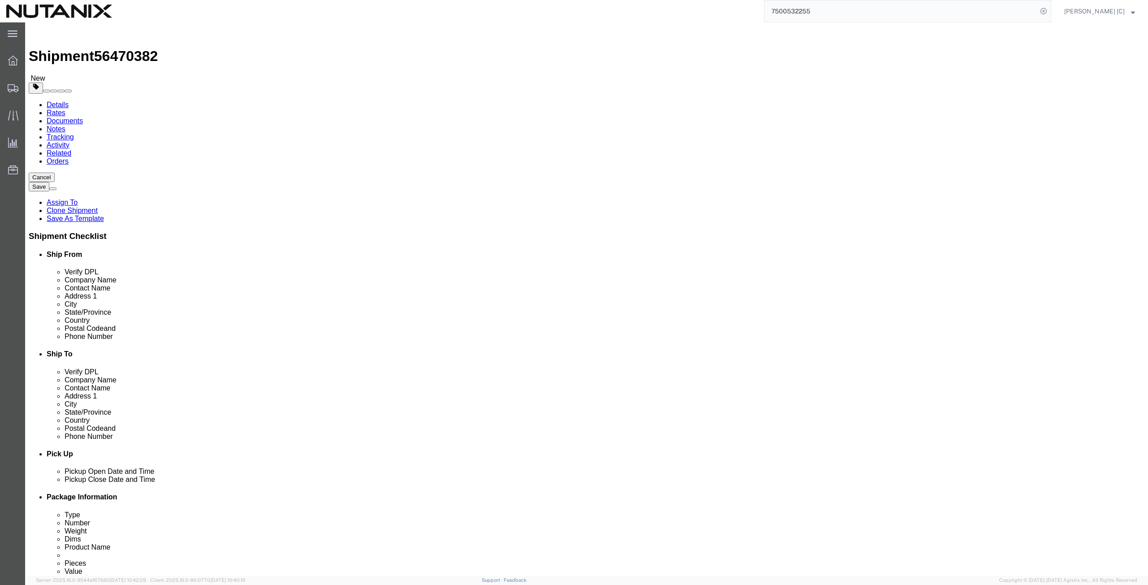
drag, startPoint x: 218, startPoint y: 167, endPoint x: 11, endPoint y: 179, distance: 207.5
click div "Location Select Select My Profile Location [GEOGRAPHIC_DATA] - [GEOGRAPHIC_DATA…"
paste input "[PERSON_NAME] Banks"
type input "[PERSON_NAME] Banks"
drag, startPoint x: 221, startPoint y: 184, endPoint x: 9, endPoint y: 160, distance: 212.6
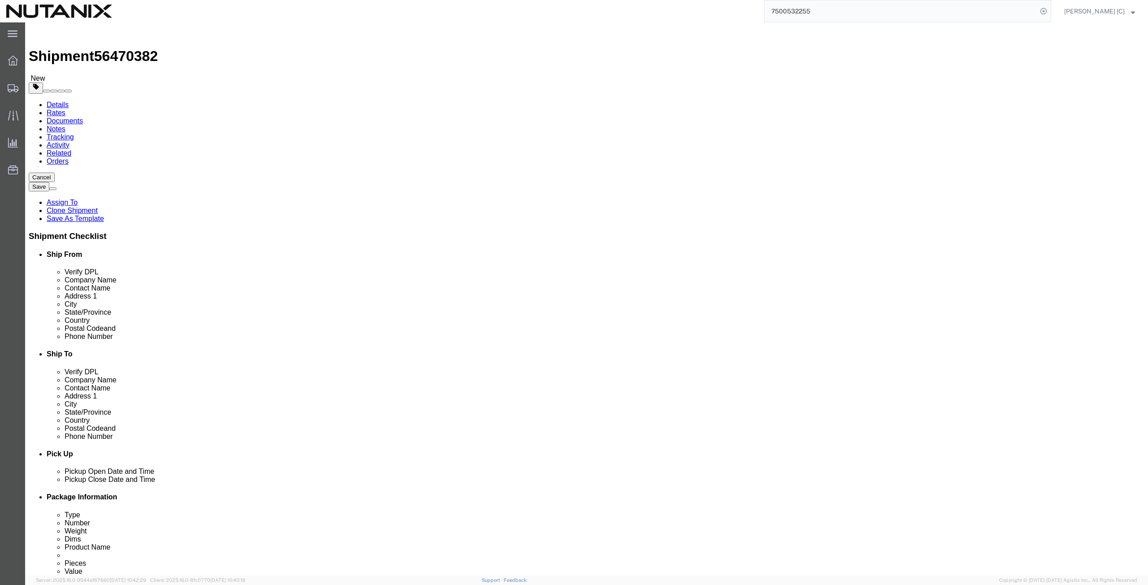
click div "Location Select Select My Profile Location [GEOGRAPHIC_DATA] - [GEOGRAPHIC_DATA…"
paste input "[PERSON_NAME] Banks"
type input "[PERSON_NAME] Banks"
drag, startPoint x: 221, startPoint y: 200, endPoint x: 84, endPoint y: 184, distance: 138.1
click div "Location Select Select My Profile Location [GEOGRAPHIC_DATA] - [GEOGRAPHIC_DATA…"
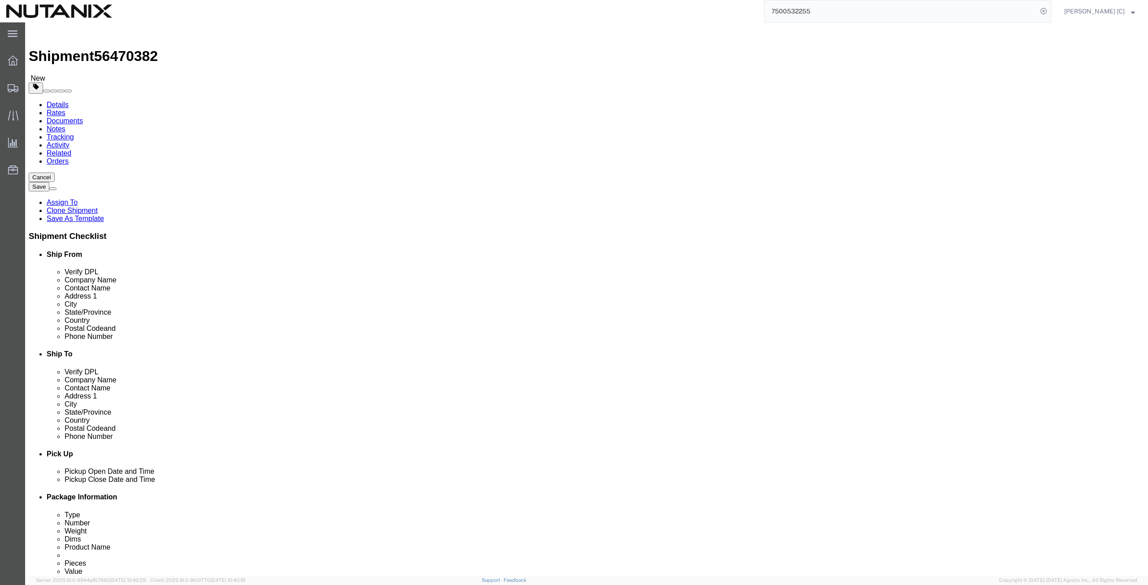
paste input "[GEOGRAPHIC_DATA]"
drag, startPoint x: 205, startPoint y: 202, endPoint x: 13, endPoint y: 214, distance: 193.2
click div "Location Select Select My Profile Location [GEOGRAPHIC_DATA] - [GEOGRAPHIC_DATA…"
paste input "[STREET_ADDRESS]"
type input "[STREET_ADDRESS]"
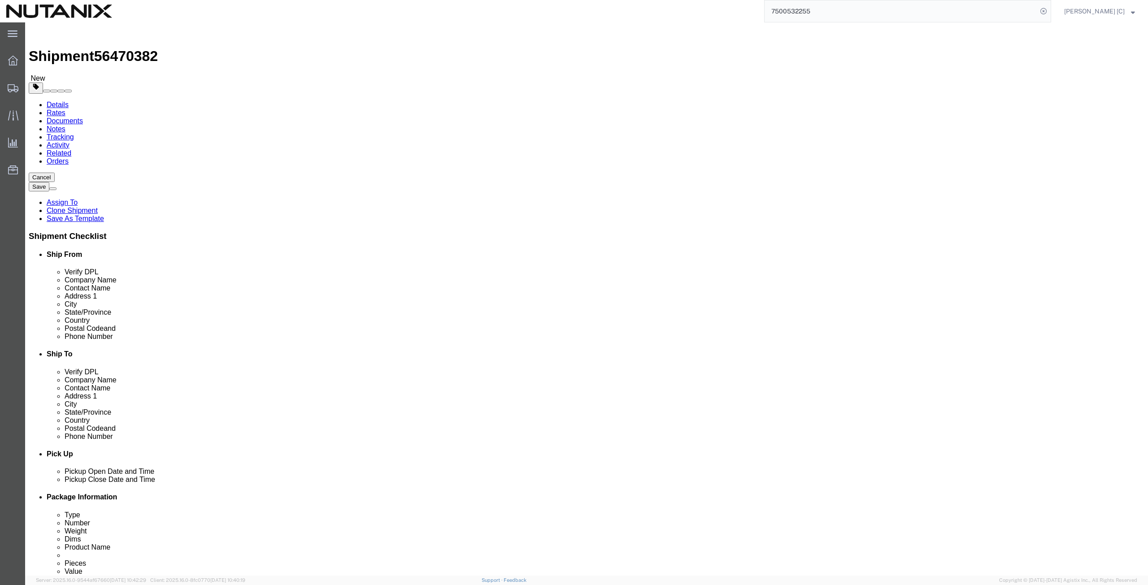
drag, startPoint x: 205, startPoint y: 213, endPoint x: 75, endPoint y: 228, distance: 131.0
click div "Location Select Select My Profile Location [GEOGRAPHIC_DATA] - [GEOGRAPHIC_DATA…"
paste input "[GEOGRAPHIC_DATA]"
type input "[GEOGRAPHIC_DATA]"
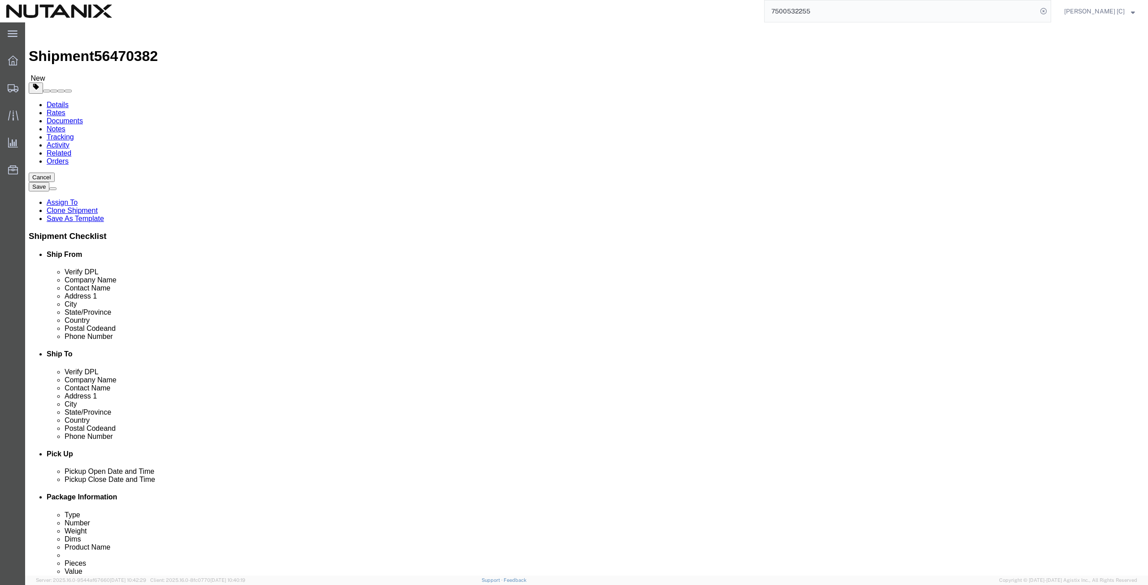
type input "geo"
drag, startPoint x: 198, startPoint y: 287, endPoint x: 43, endPoint y: 284, distance: 155.2
click div "Postal Code 75093"
paste input "30114"
type input "30114"
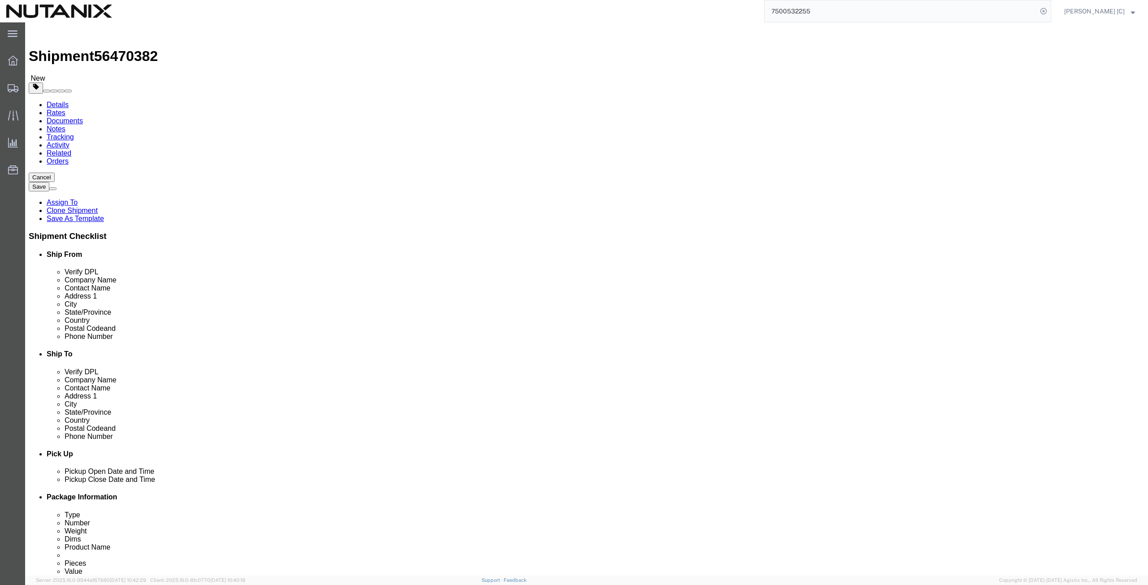
drag, startPoint x: 232, startPoint y: 302, endPoint x: 4, endPoint y: 300, distance: 227.8
click div "Ship From Location Location Select Select My Profile Location [GEOGRAPHIC_DATA]…"
paste input "[PHONE_NUMBER]"
type input "[PHONE_NUMBER]"
drag, startPoint x: 282, startPoint y: 321, endPoint x: -161, endPoint y: 321, distance: 442.5
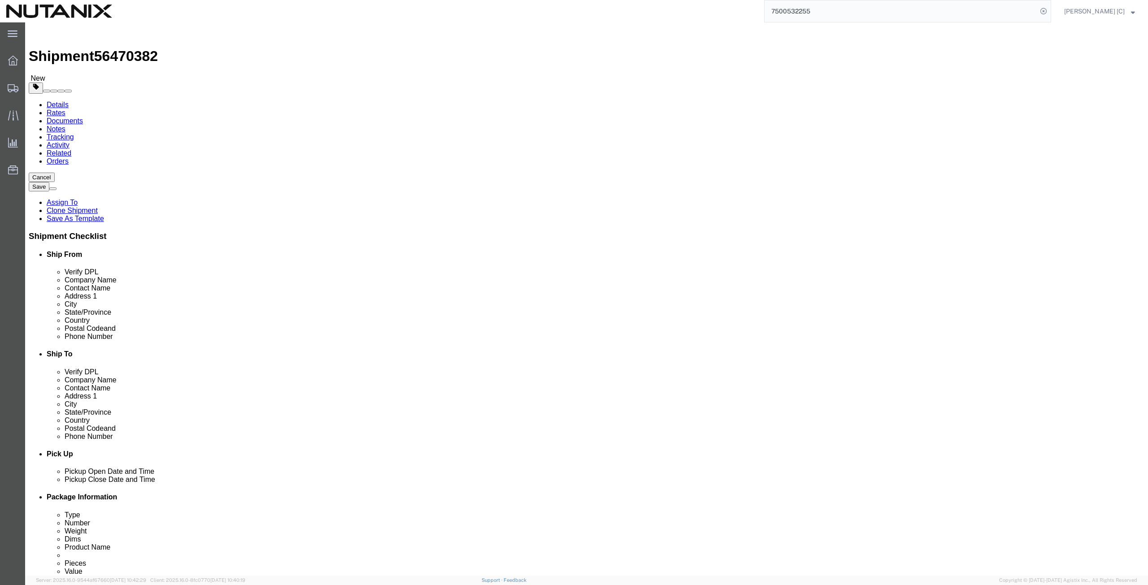
click html "Shipment 56470382 New Details Rates Documents Notes Tracking Activity Related O…"
paste input "[PERSON_NAME][EMAIL_ADDRESS][DOMAIN_NAME]"
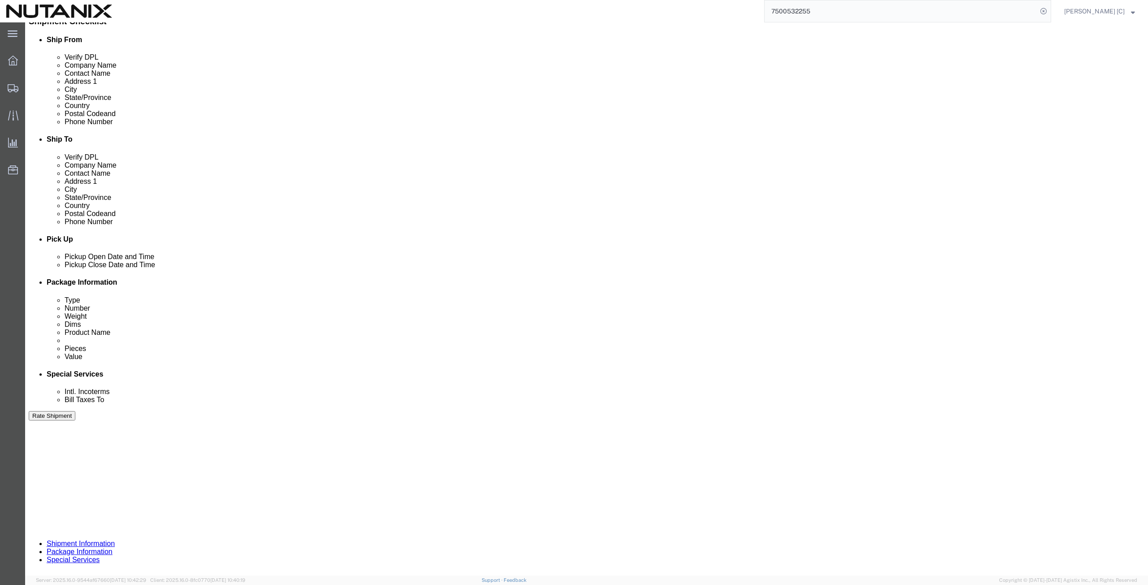
scroll to position [217, 0]
type input "[PERSON_NAME][EMAIL_ADDRESS][DOMAIN_NAME]"
click button "Continue"
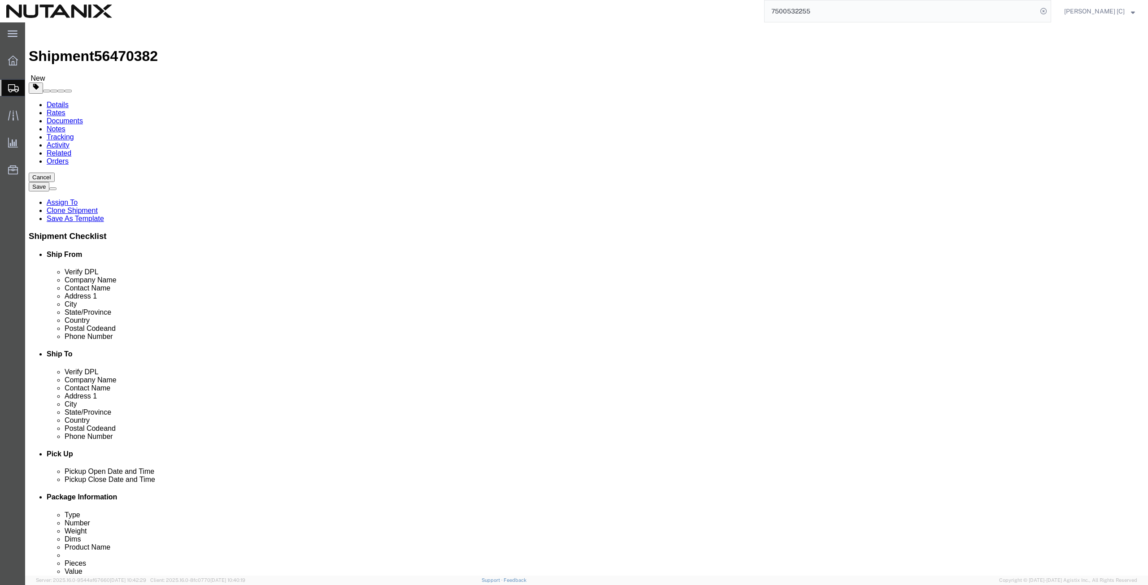
click dd "1.00 USD"
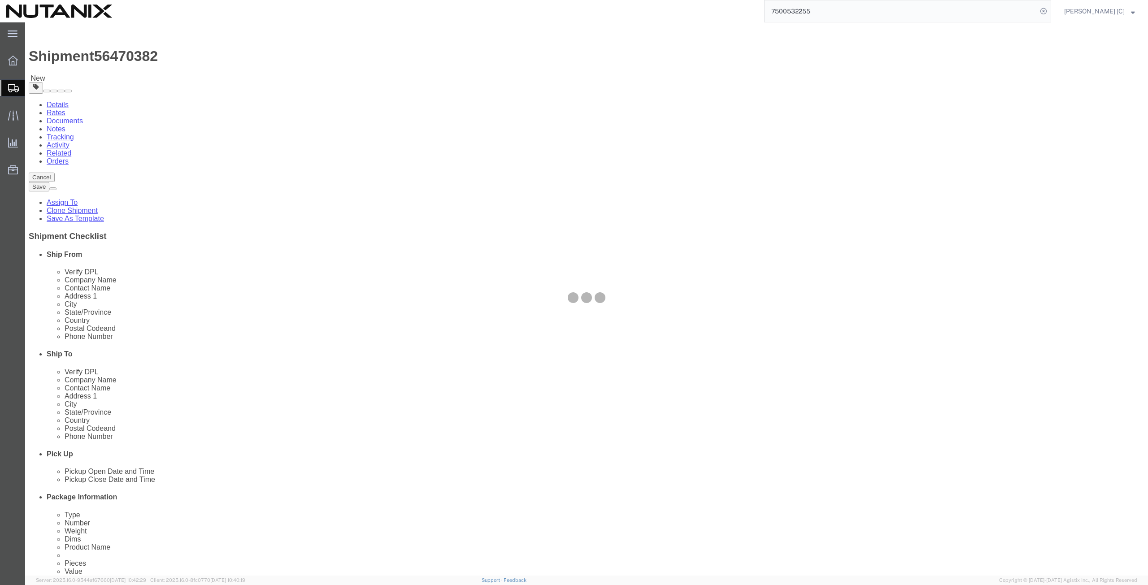
click div
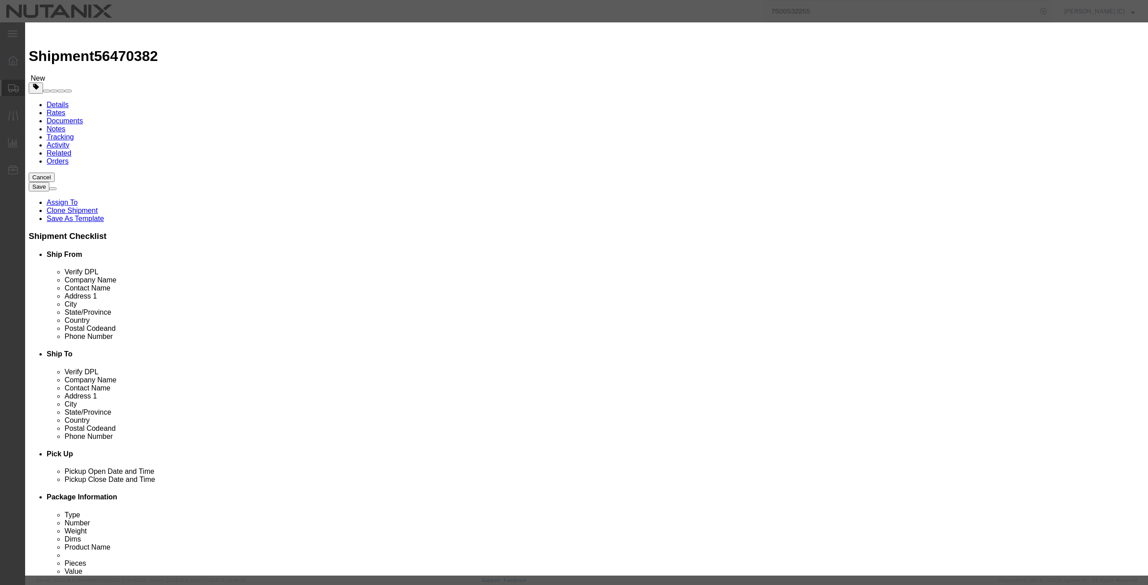
drag, startPoint x: 388, startPoint y: 102, endPoint x: 357, endPoint y: 103, distance: 30.9
click div "Total Value Total value of all the pieces 1.00 Select ADP AED AFN ALL AMD AOA A…"
type input "1000"
click button "Save & Close"
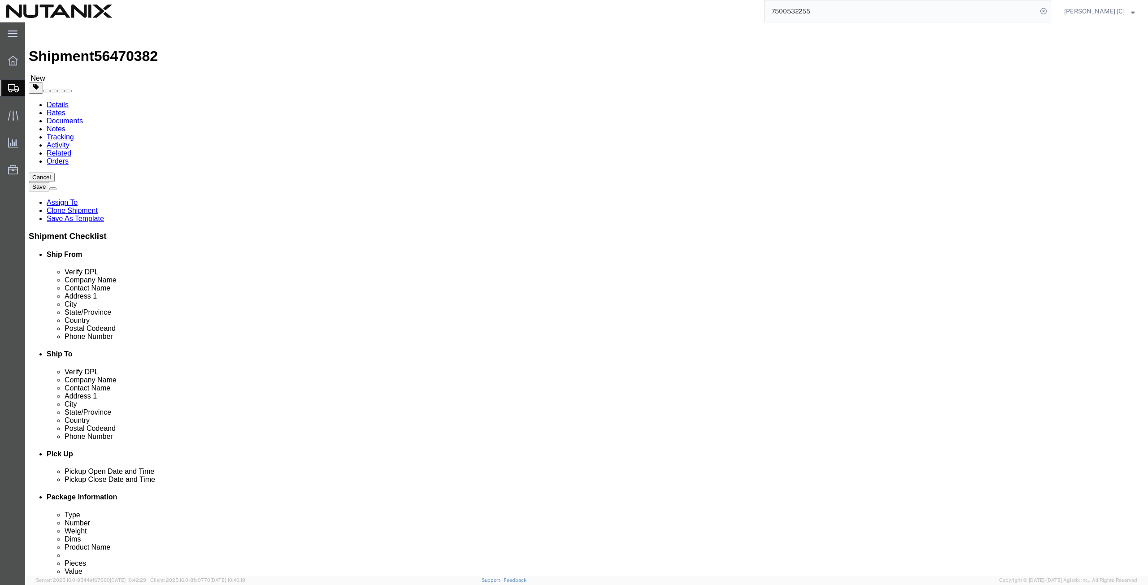
click button "Continue"
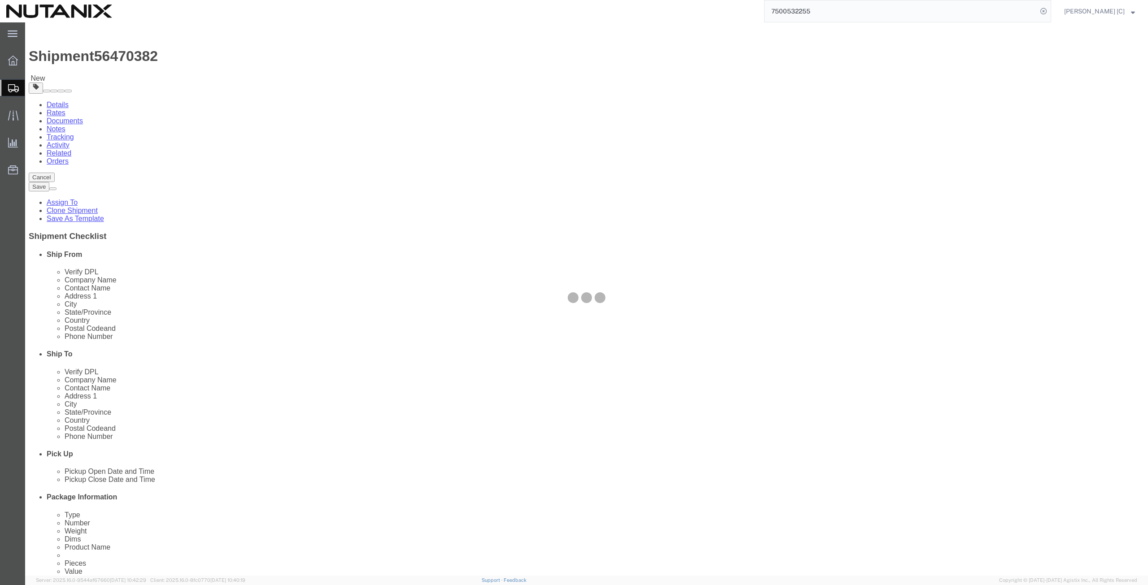
select select
select select "COSTCENTER"
select select "48694"
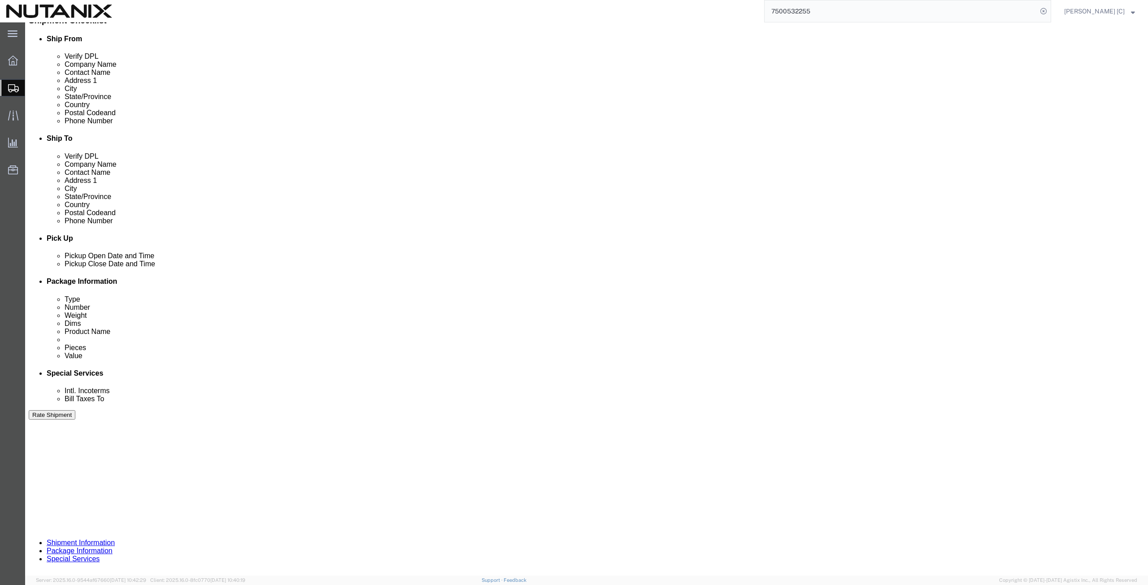
scroll to position [312, 0]
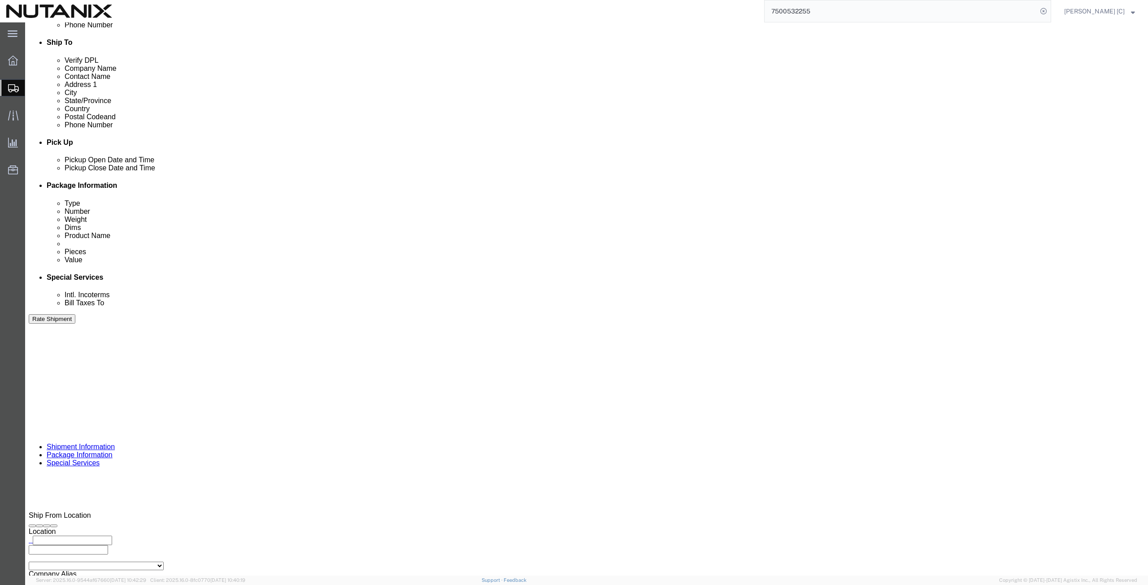
click button "Rate Shipment"
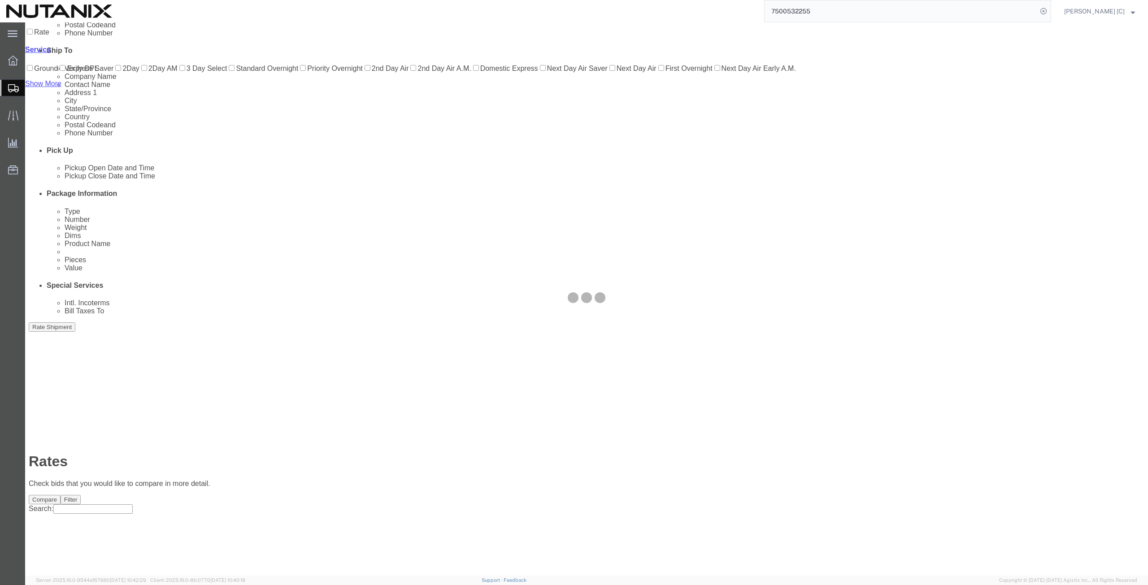
scroll to position [0, 0]
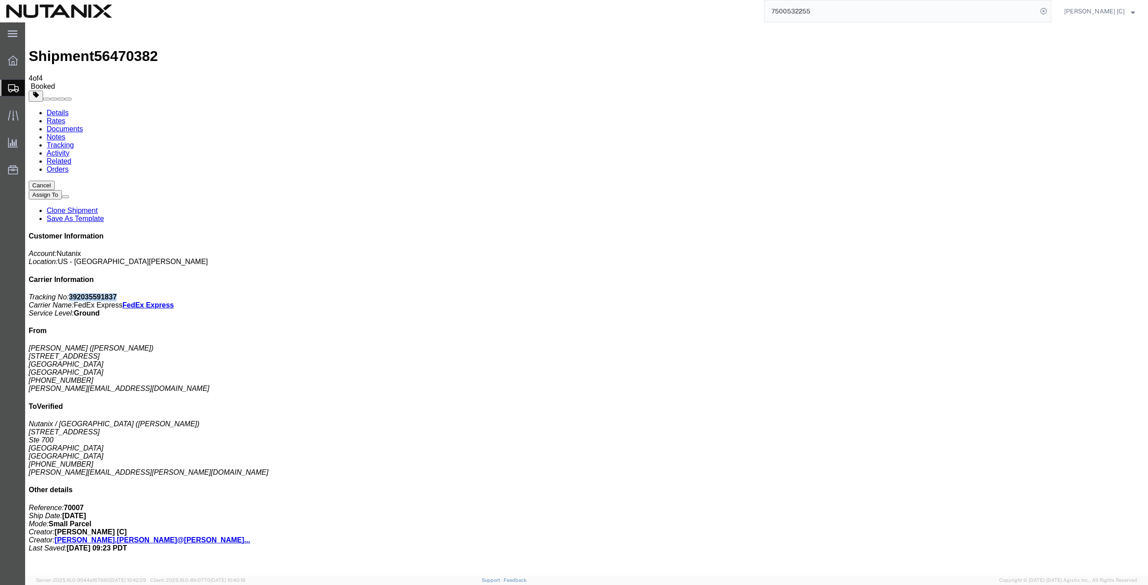
drag, startPoint x: 1067, startPoint y: 139, endPoint x: 1021, endPoint y: 142, distance: 45.8
click at [1021, 293] on p "Tracking No: 392035591837 Carrier Name: FedEx Express FedEx Express Service Lev…" at bounding box center [587, 305] width 1116 height 24
copy b "392035591837"
